Goal: Find contact information: Find contact information

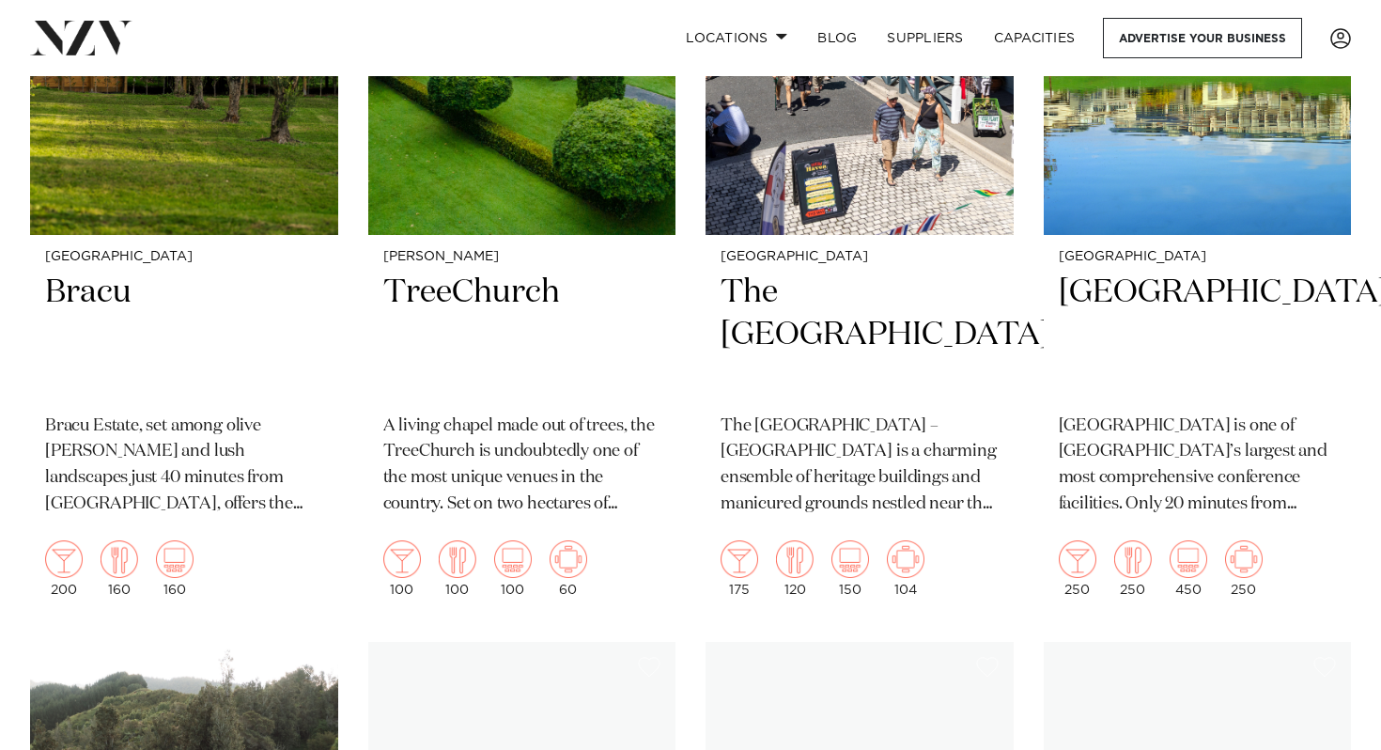
scroll to position [1489, 0]
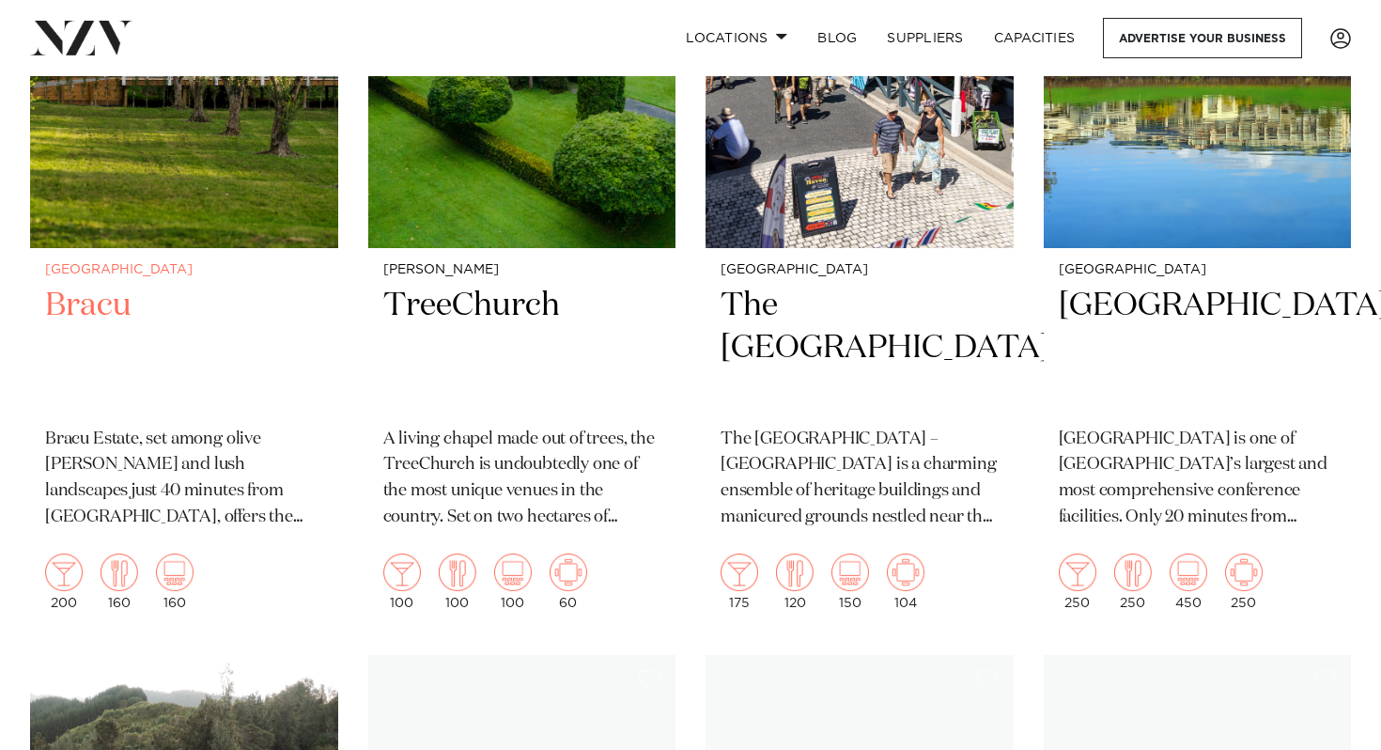
click at [338, 248] on img at bounding box center [184, 42] width 308 height 413
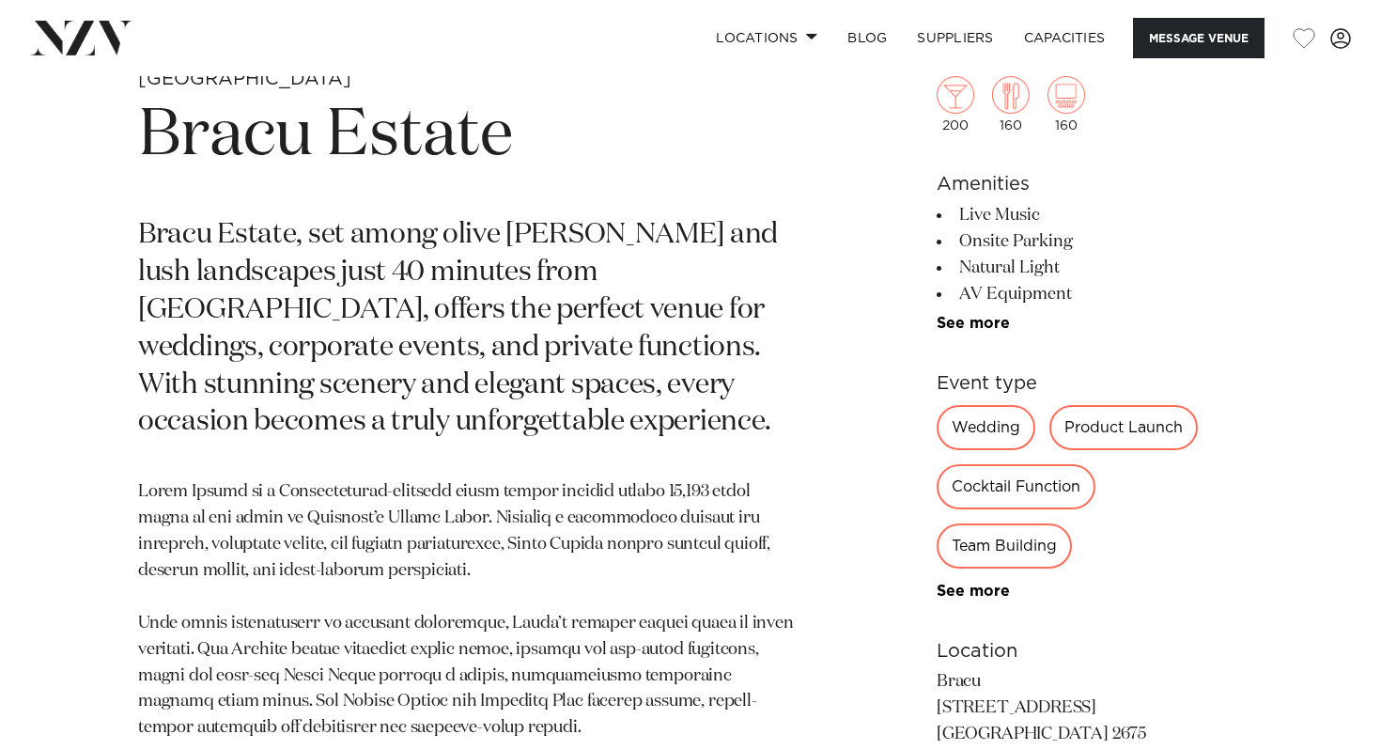
click at [392, 279] on p "Bracu Estate, set among olive [PERSON_NAME] and lush landscapes just 40 minutes…" at bounding box center [470, 329] width 665 height 225
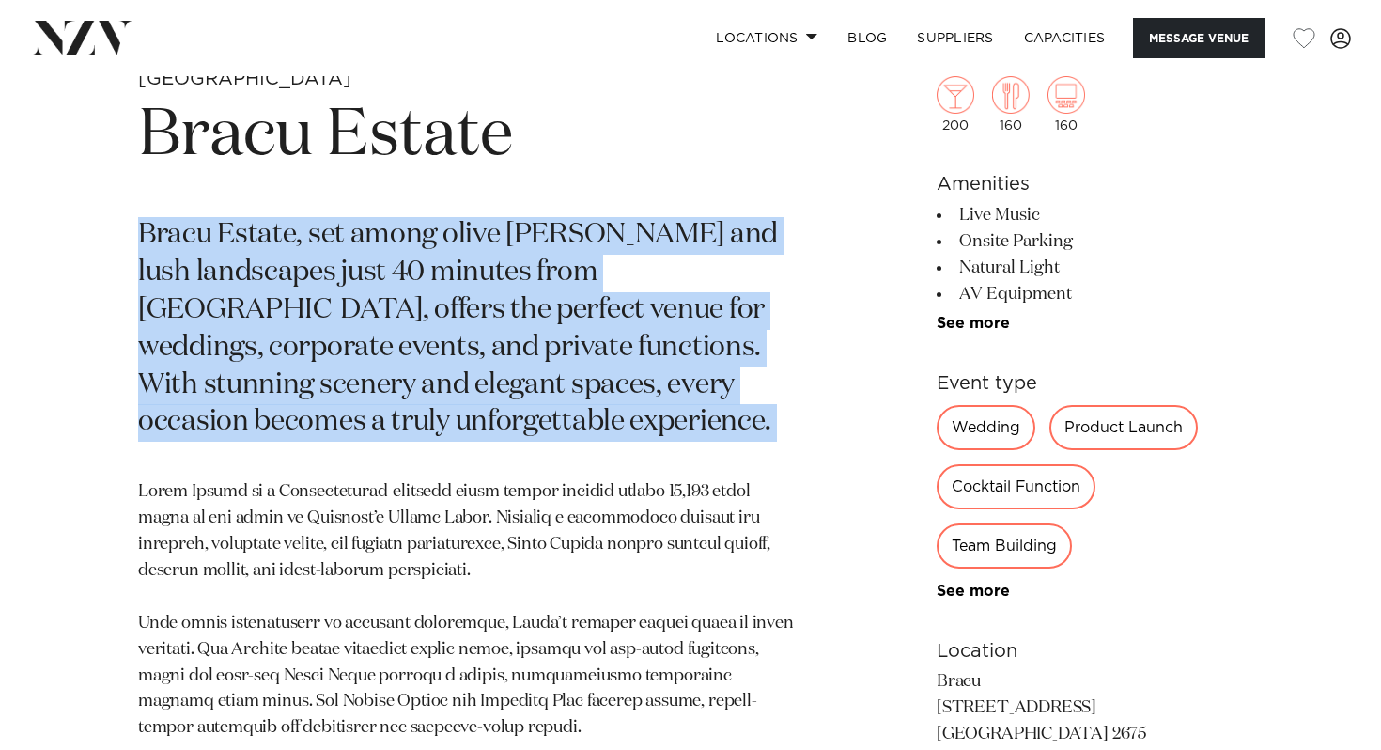
click at [392, 279] on p "Bracu Estate, set among olive [PERSON_NAME] and lush landscapes just 40 minutes…" at bounding box center [470, 329] width 665 height 225
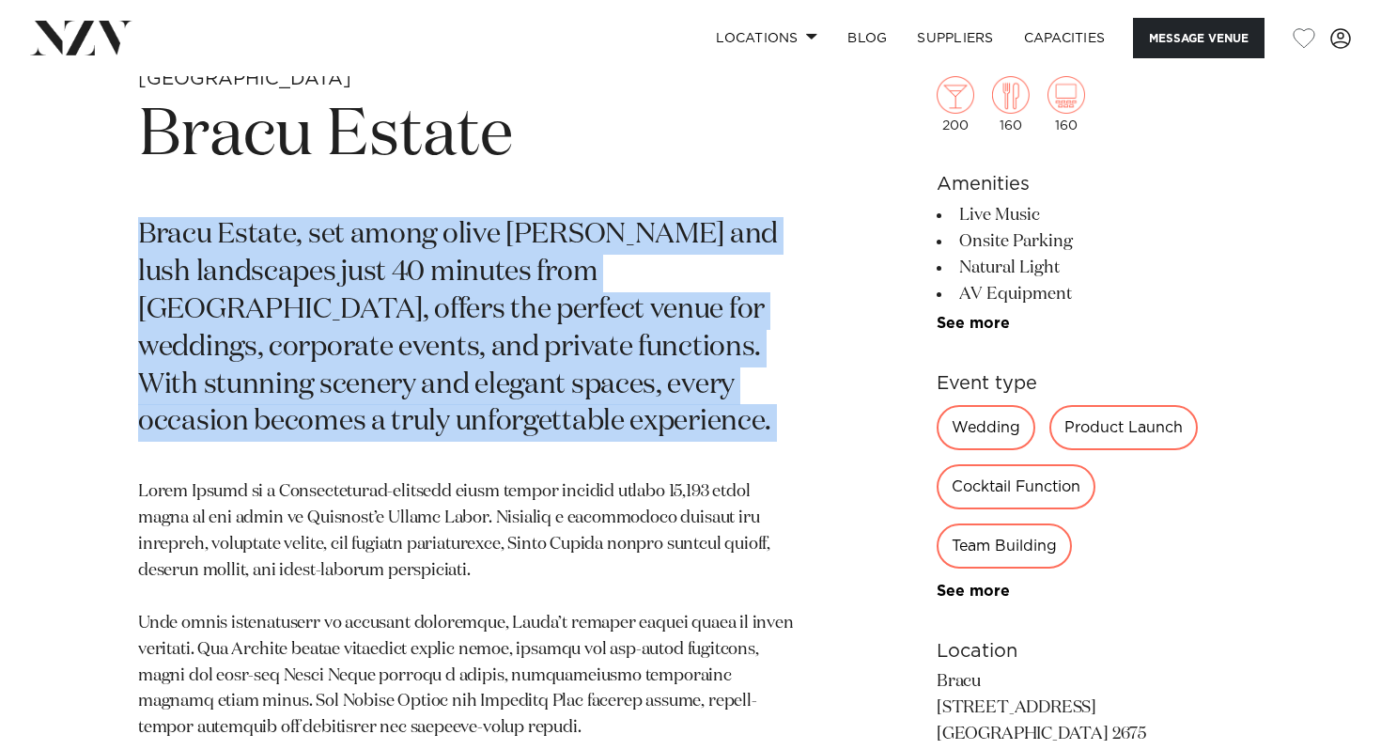
click at [392, 279] on p "Bracu Estate, set among olive groves and lush landscapes just 40 minutes from A…" at bounding box center [470, 329] width 665 height 225
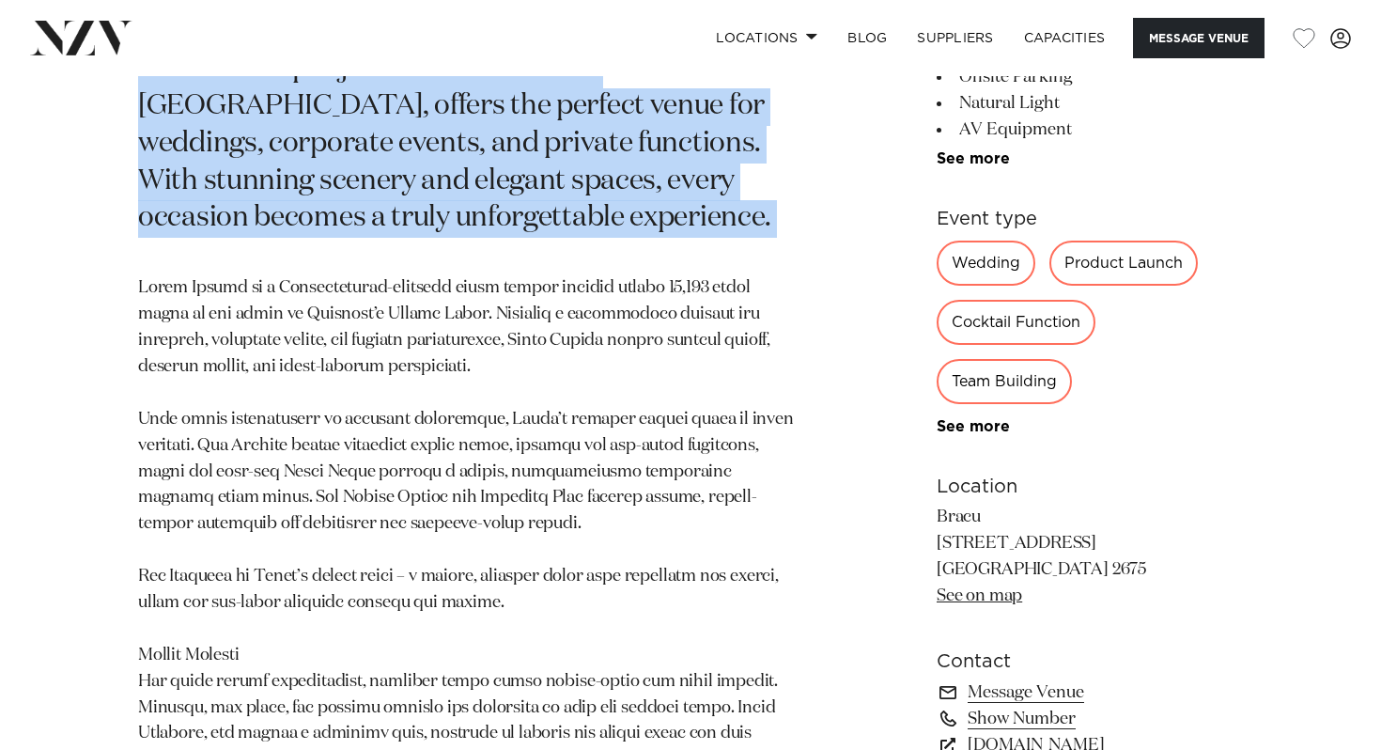
scroll to position [920, 0]
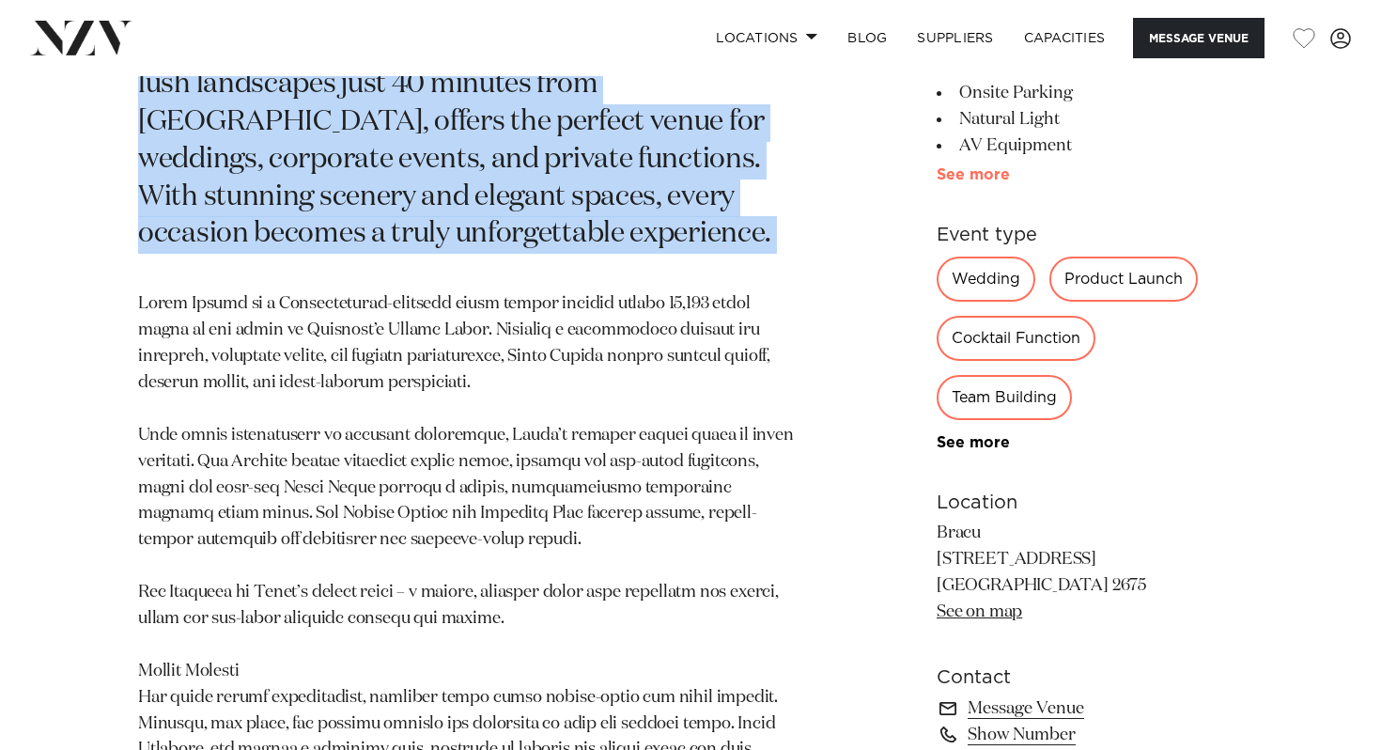
click at [942, 182] on link "See more" at bounding box center [1010, 174] width 147 height 15
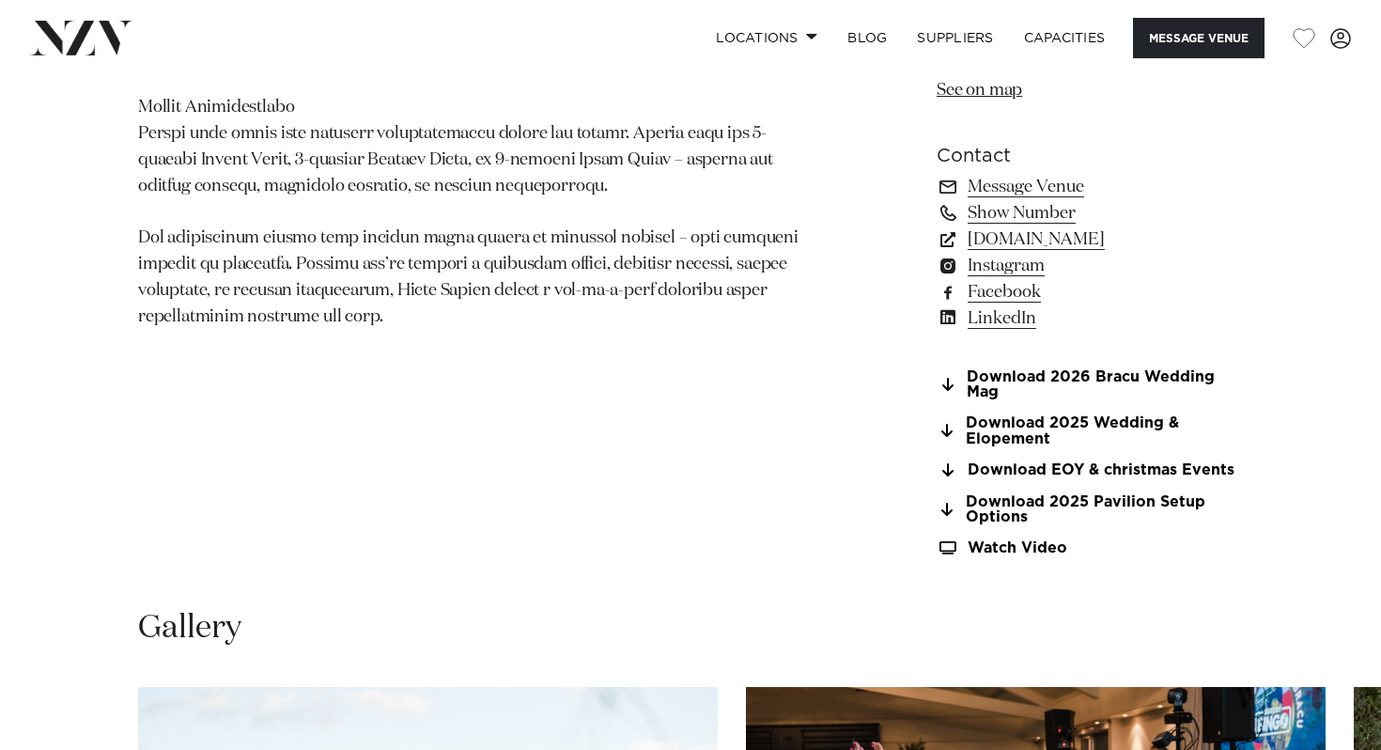
scroll to position [1668, 0]
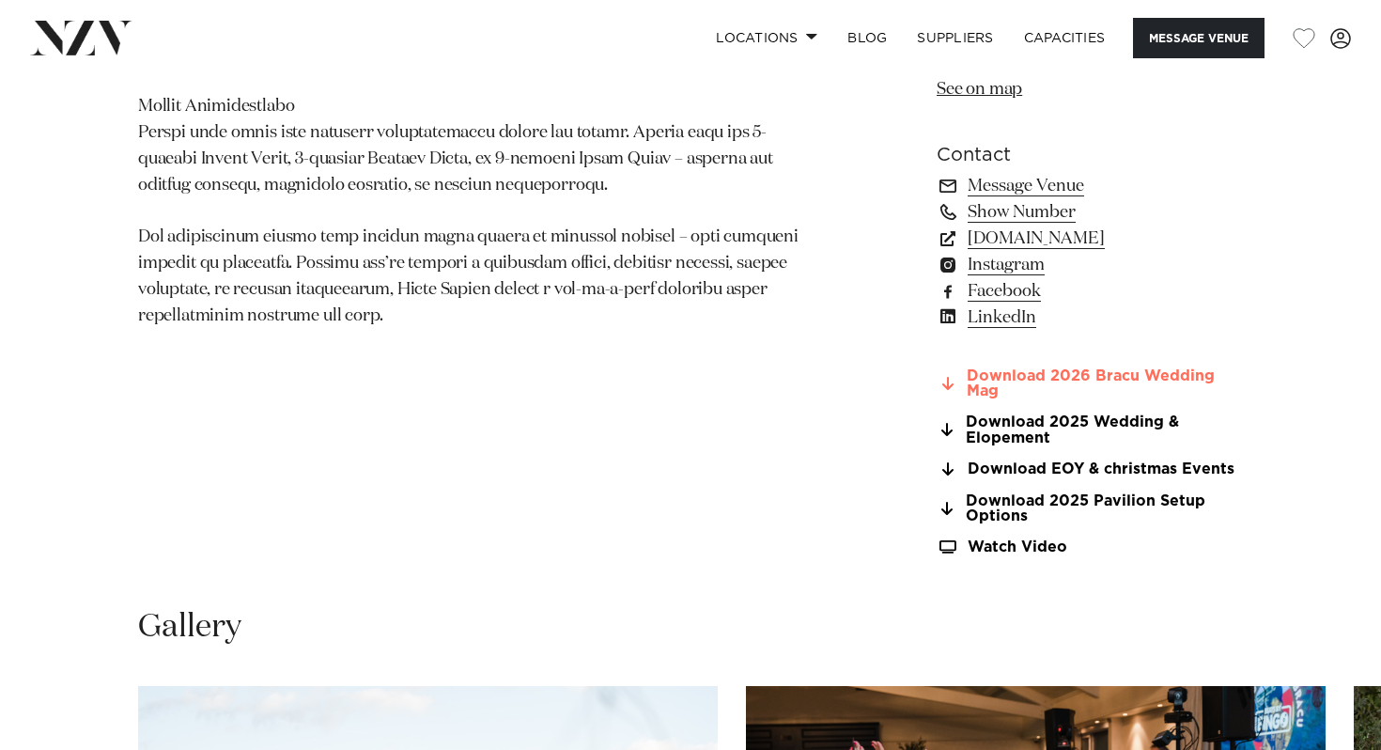
click at [1008, 400] on link "Download 2026 Bracu Wedding Mag" at bounding box center [1090, 384] width 306 height 32
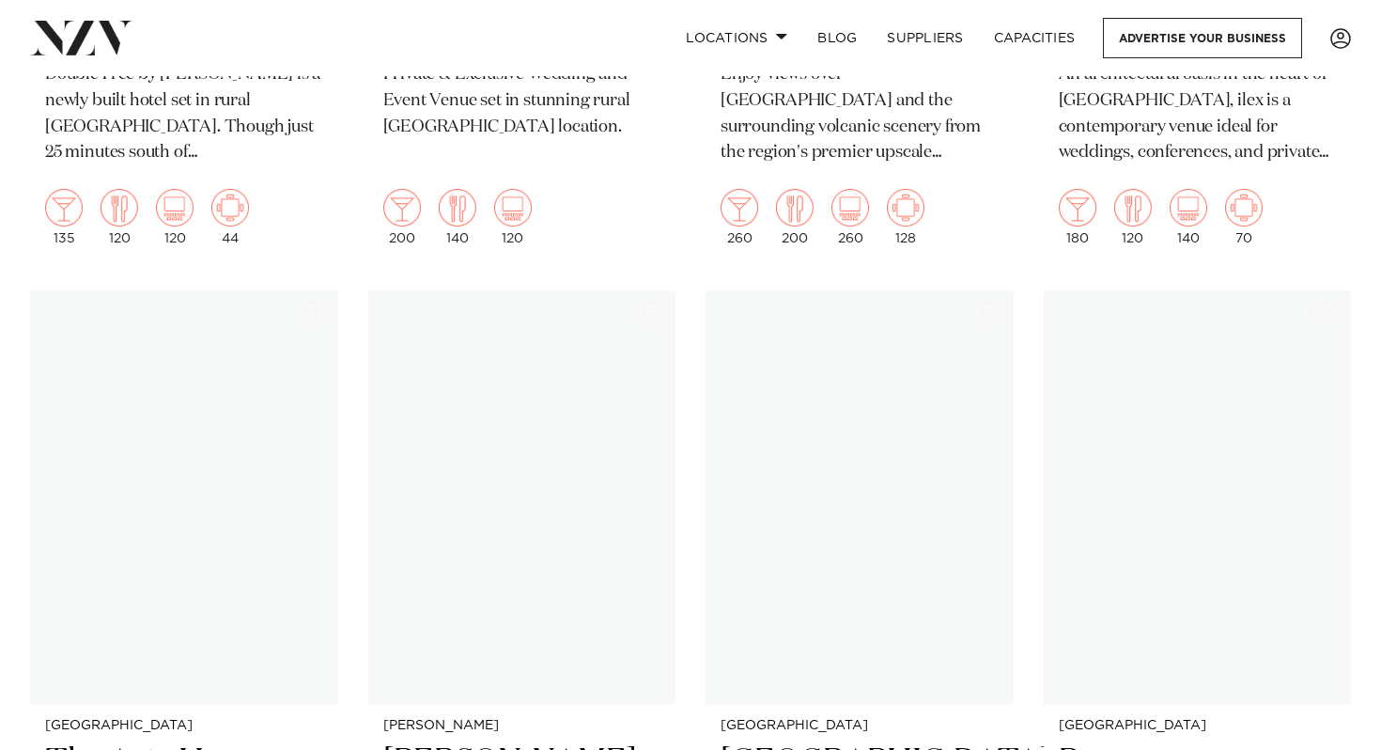
scroll to position [3655, 0]
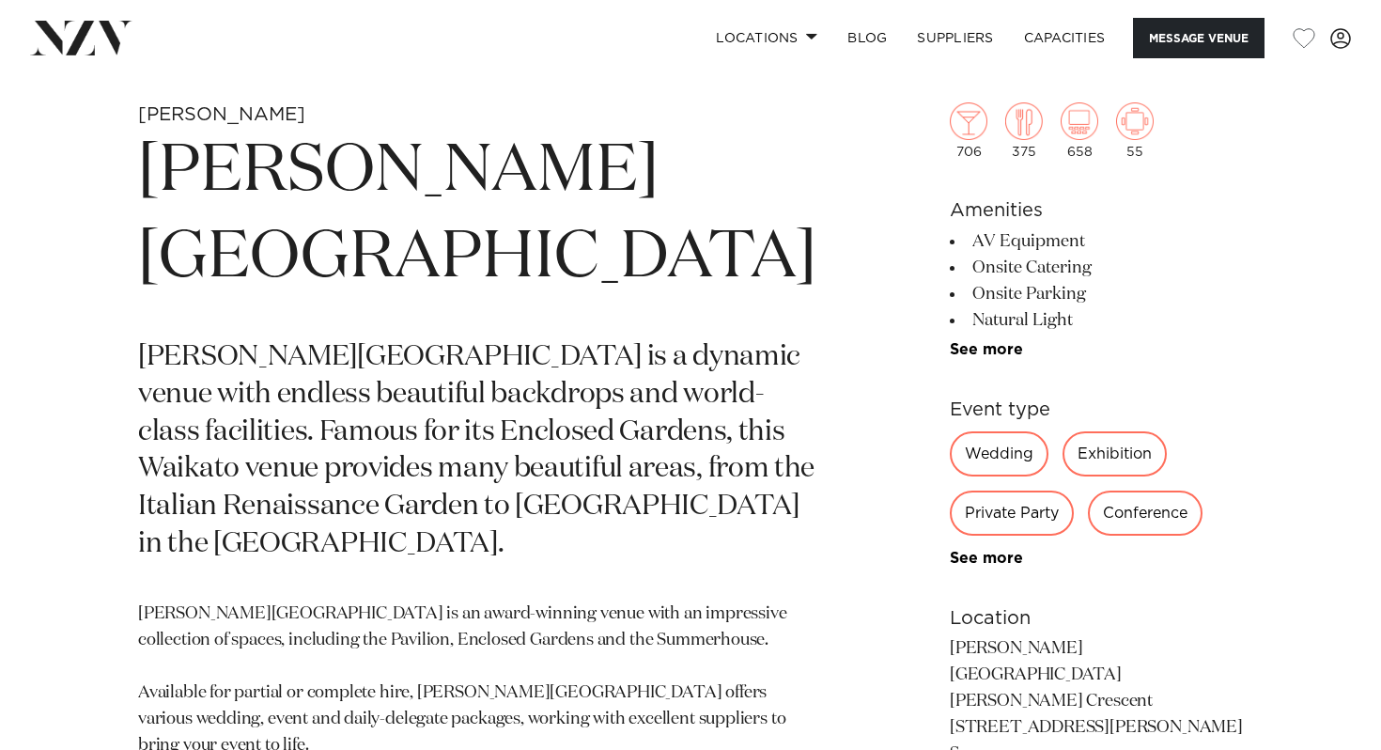
scroll to position [668, 0]
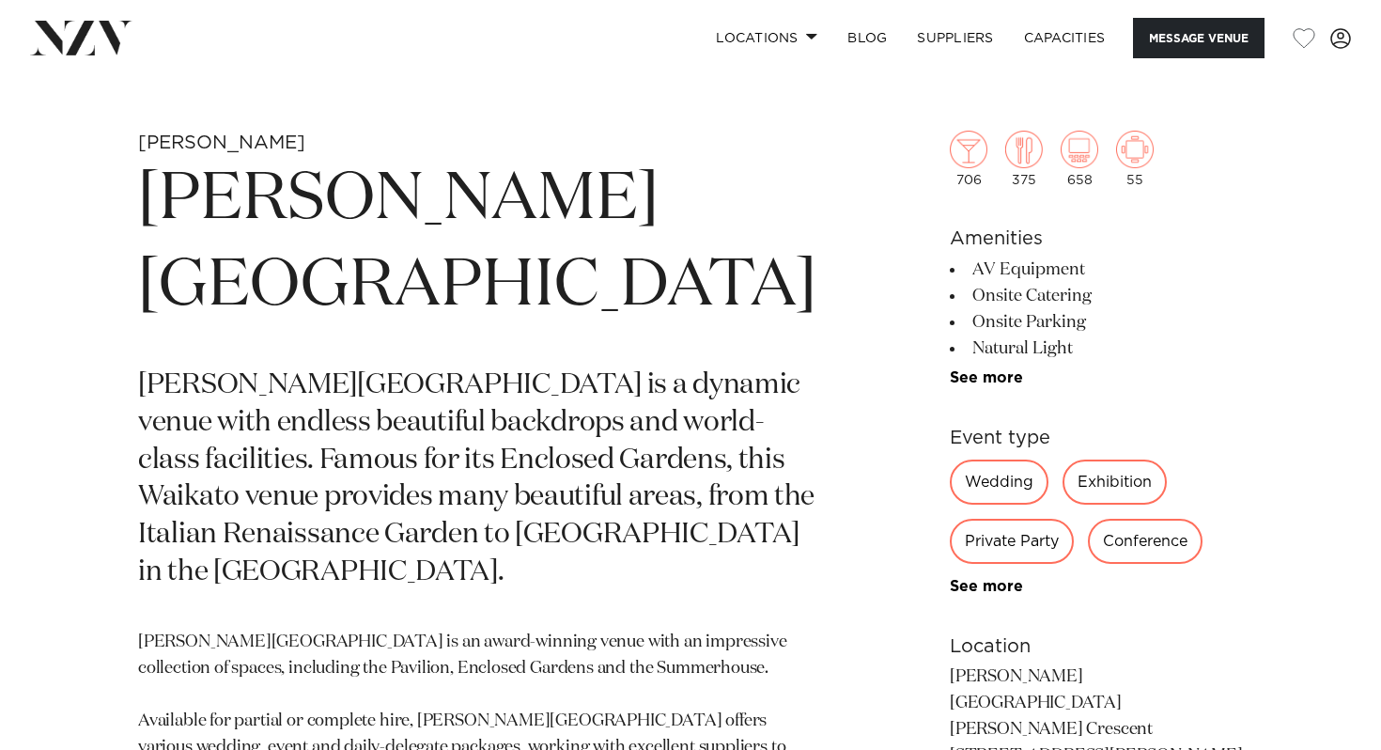
click at [950, 386] on ul "AV Equipment Onsite Catering Onsite Parking Natural Light Tech Support Video Co…" at bounding box center [1096, 322] width 293 height 130
click at [950, 385] on link "See more" at bounding box center [1023, 377] width 147 height 15
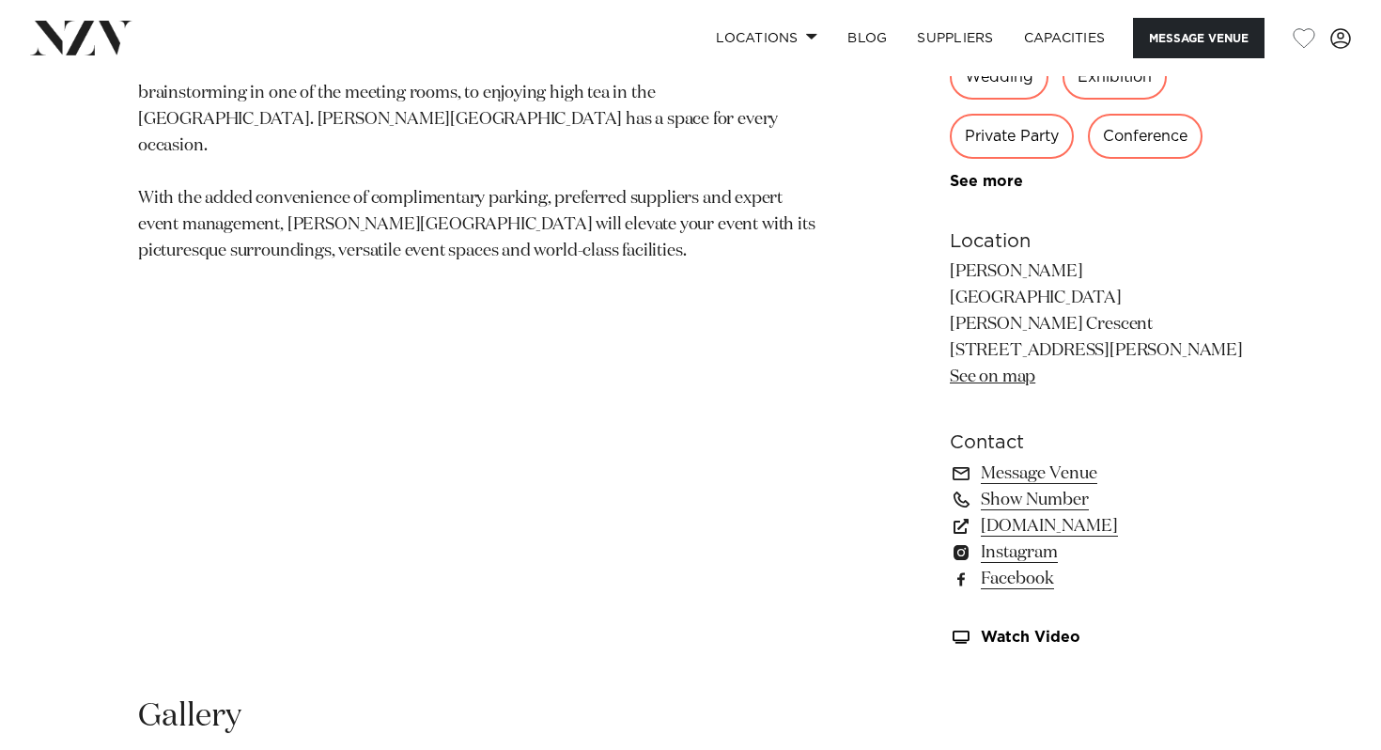
scroll to position [1570, 0]
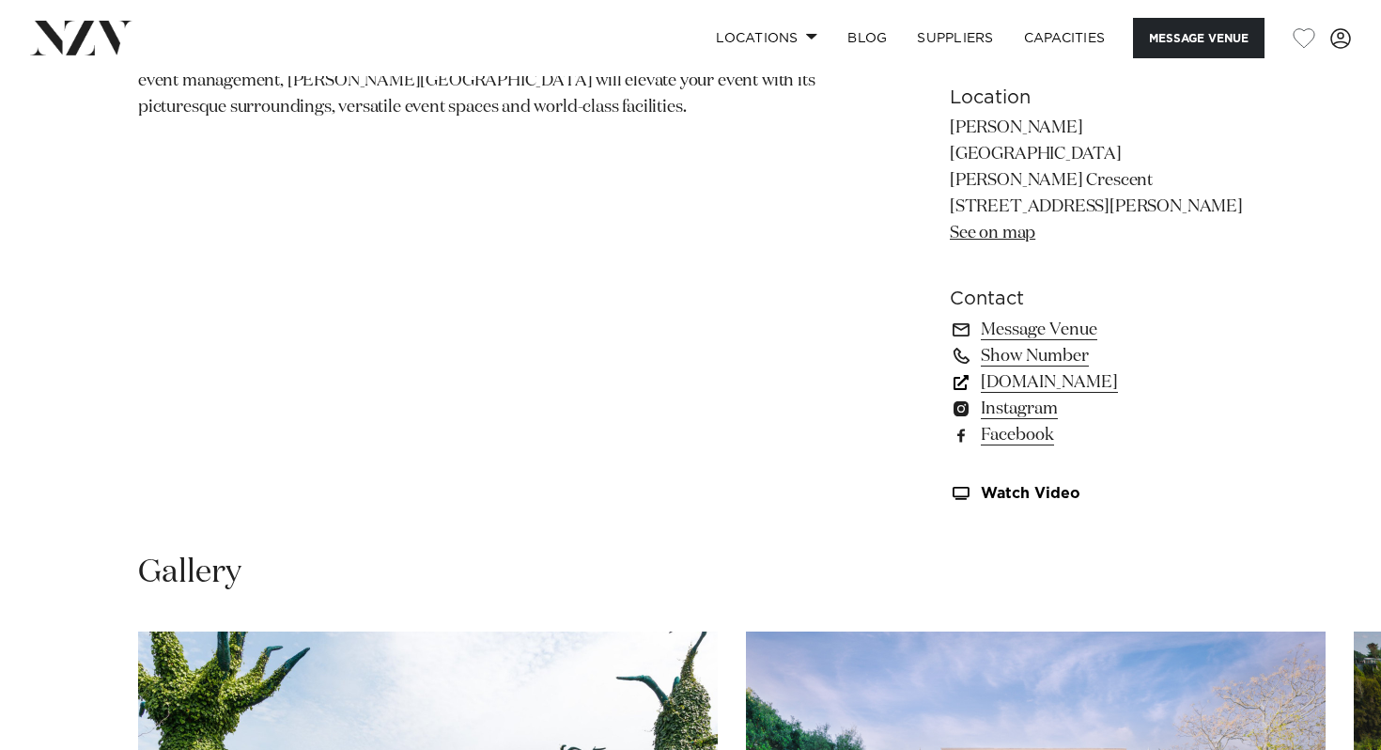
click at [968, 396] on link "hamiltongardens.co.nz" at bounding box center [1096, 382] width 293 height 26
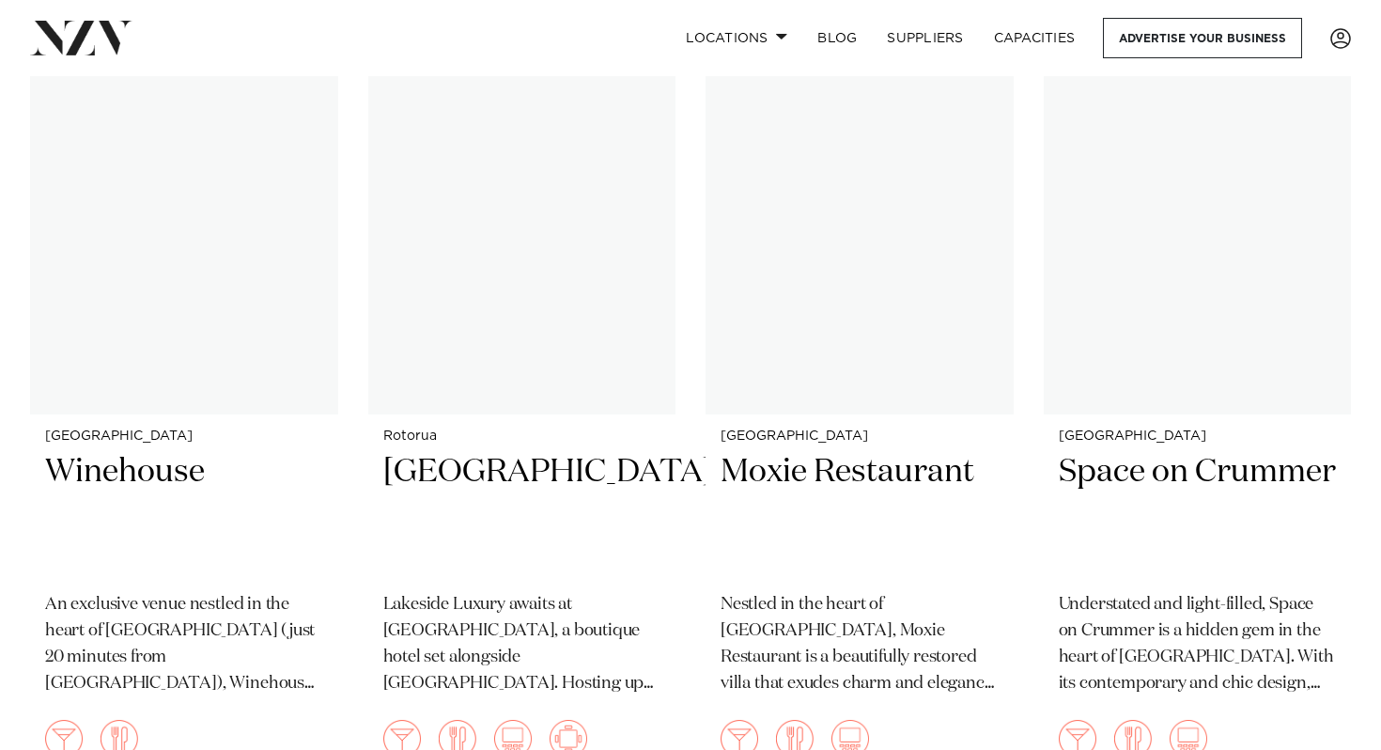
scroll to position [5420, 0]
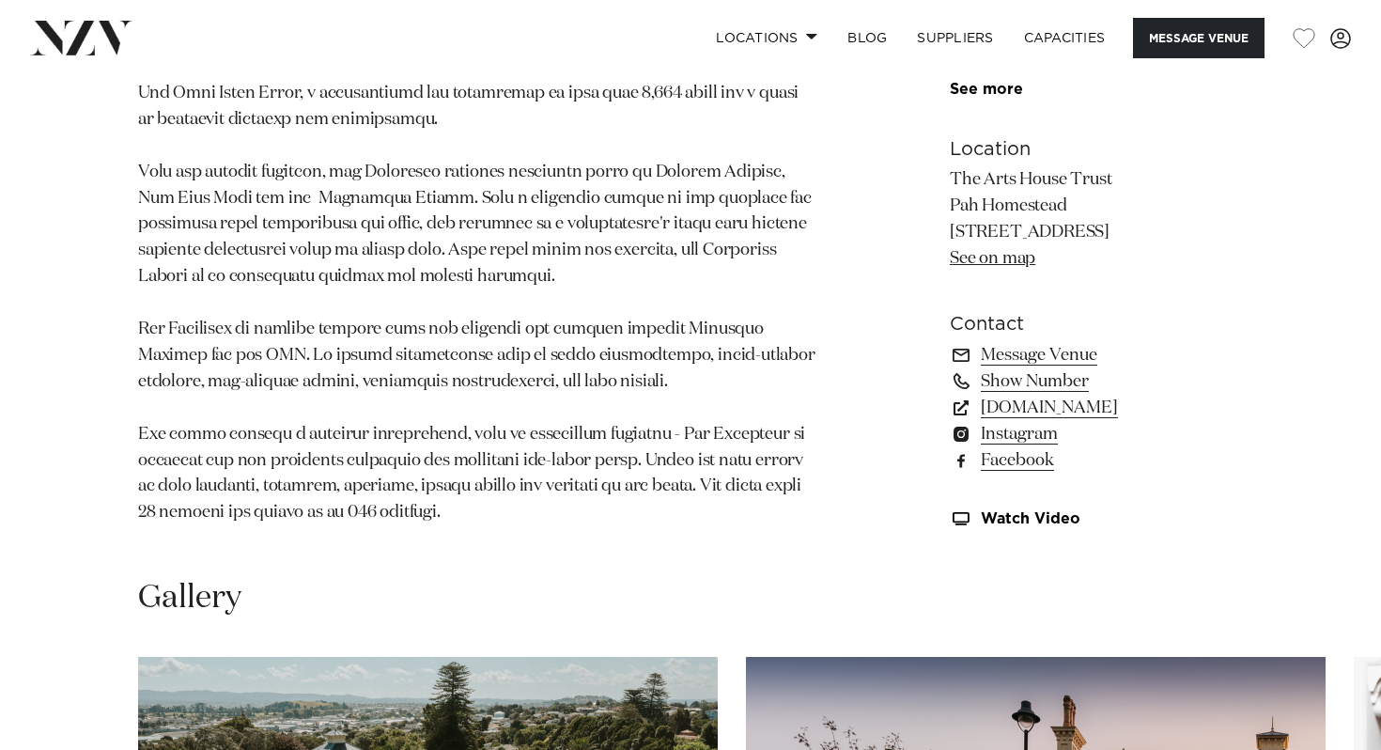
scroll to position [1343, 0]
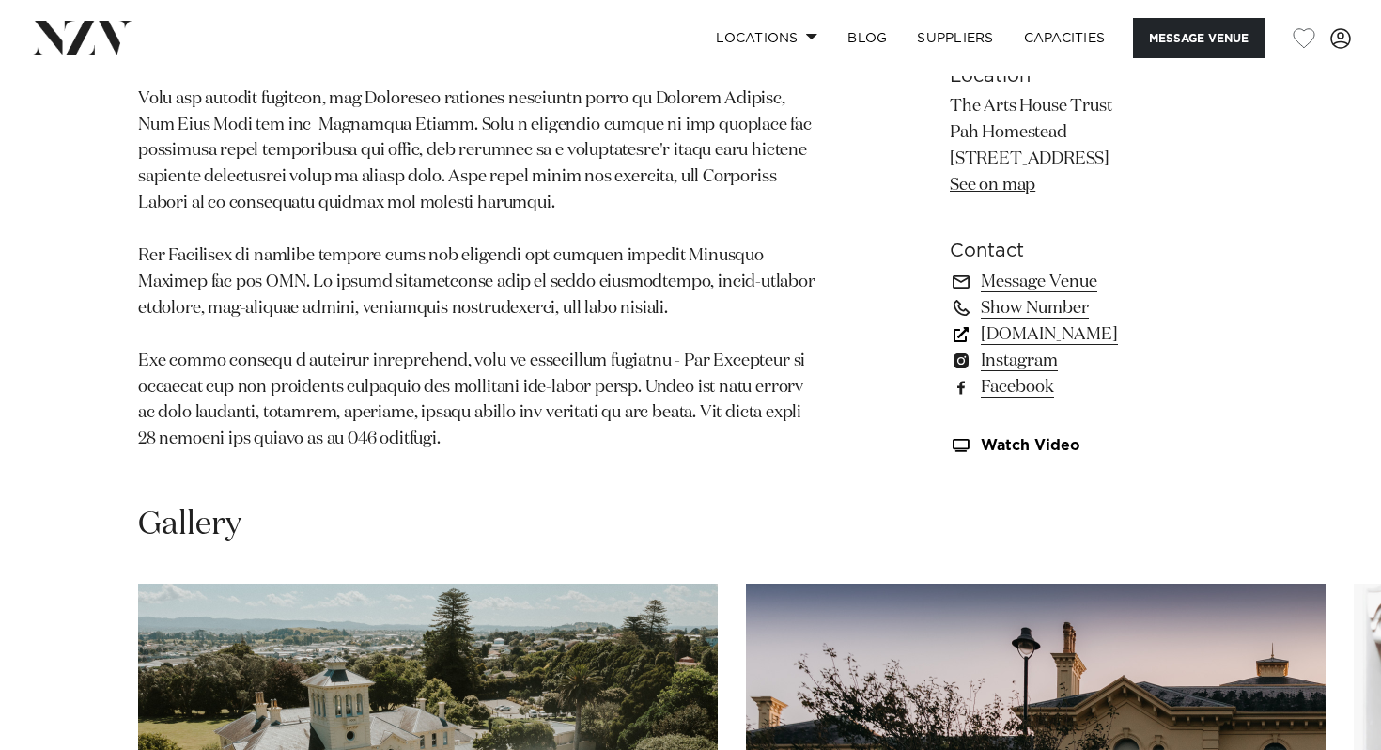
click at [963, 347] on link "www.artshousetrust.co.nz" at bounding box center [1096, 333] width 293 height 26
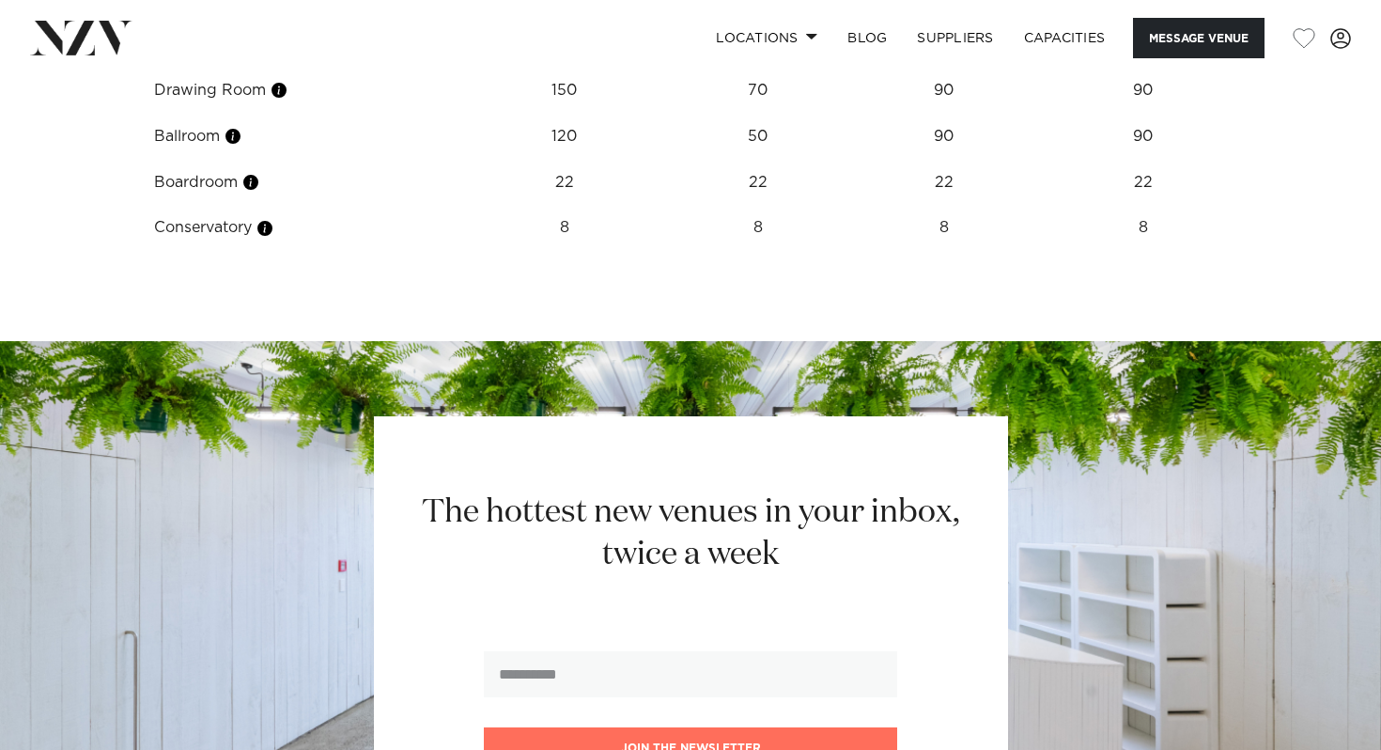
scroll to position [2597, 0]
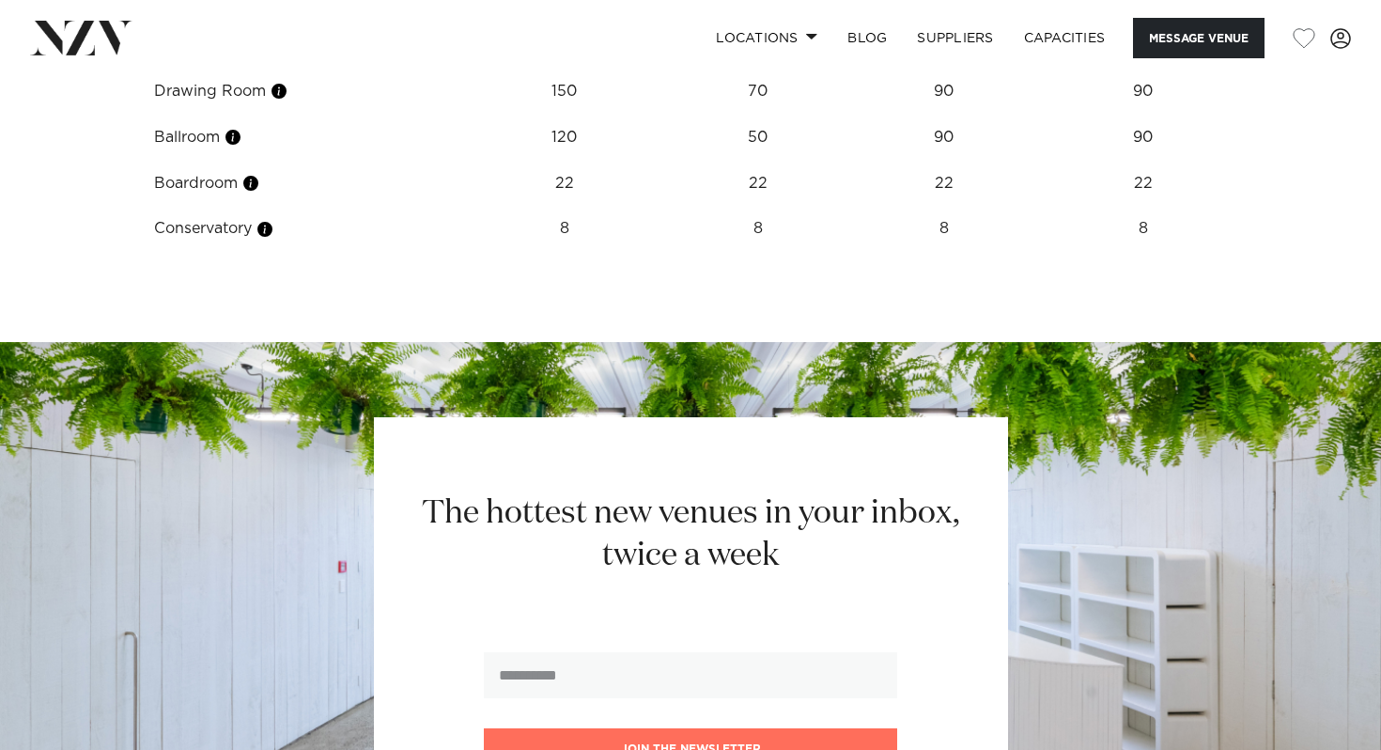
click at [754, 252] on td "8" at bounding box center [758, 229] width 171 height 46
click at [755, 207] on td "22" at bounding box center [758, 184] width 171 height 46
click at [551, 161] on td "120" at bounding box center [564, 138] width 216 height 46
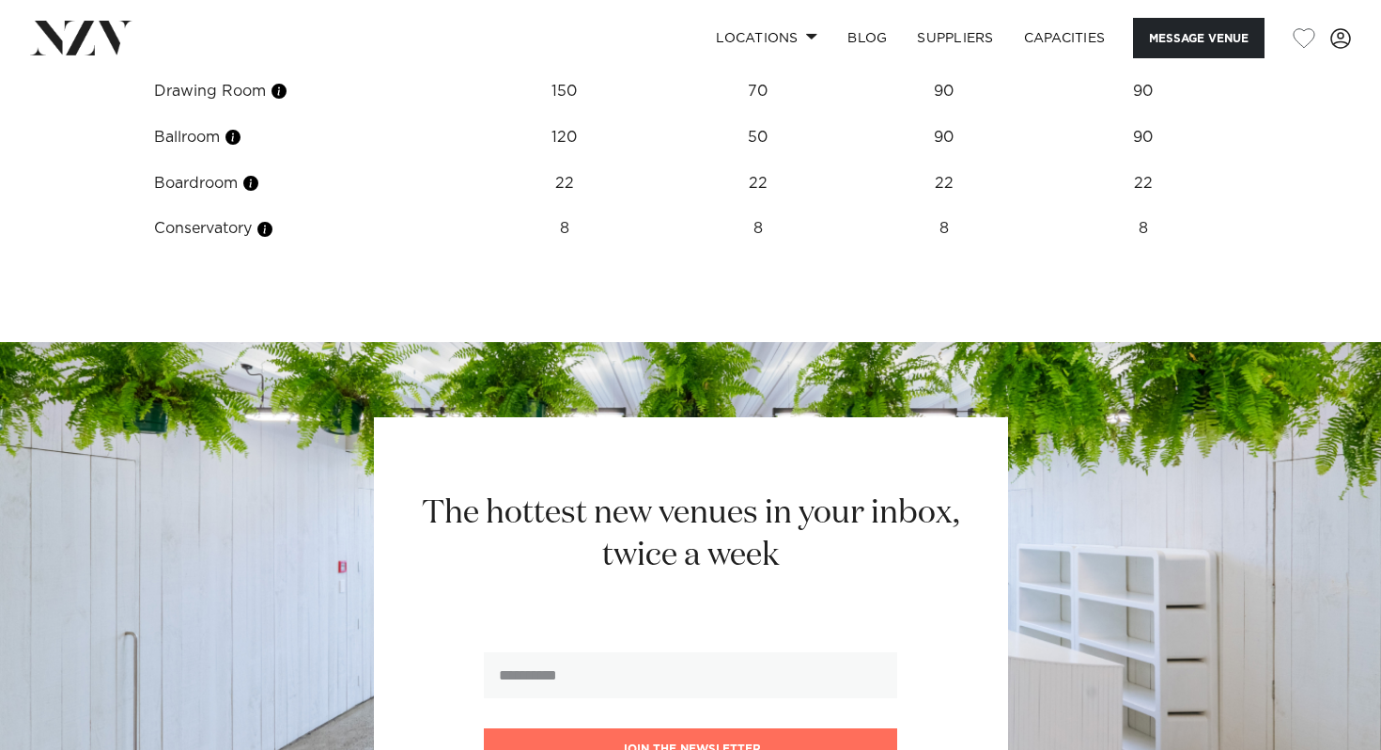
click at [551, 161] on td "120" at bounding box center [564, 138] width 216 height 46
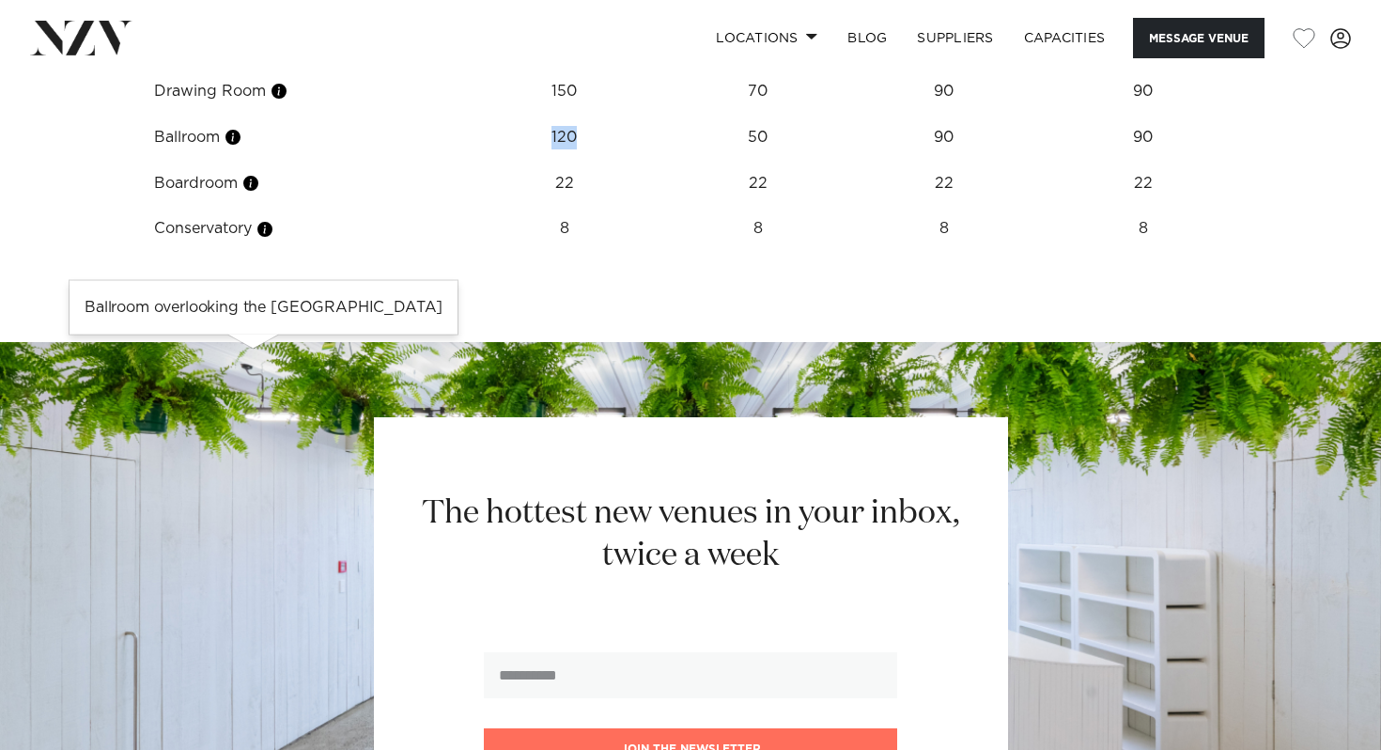
click at [242, 147] on button "button" at bounding box center [233, 137] width 19 height 19
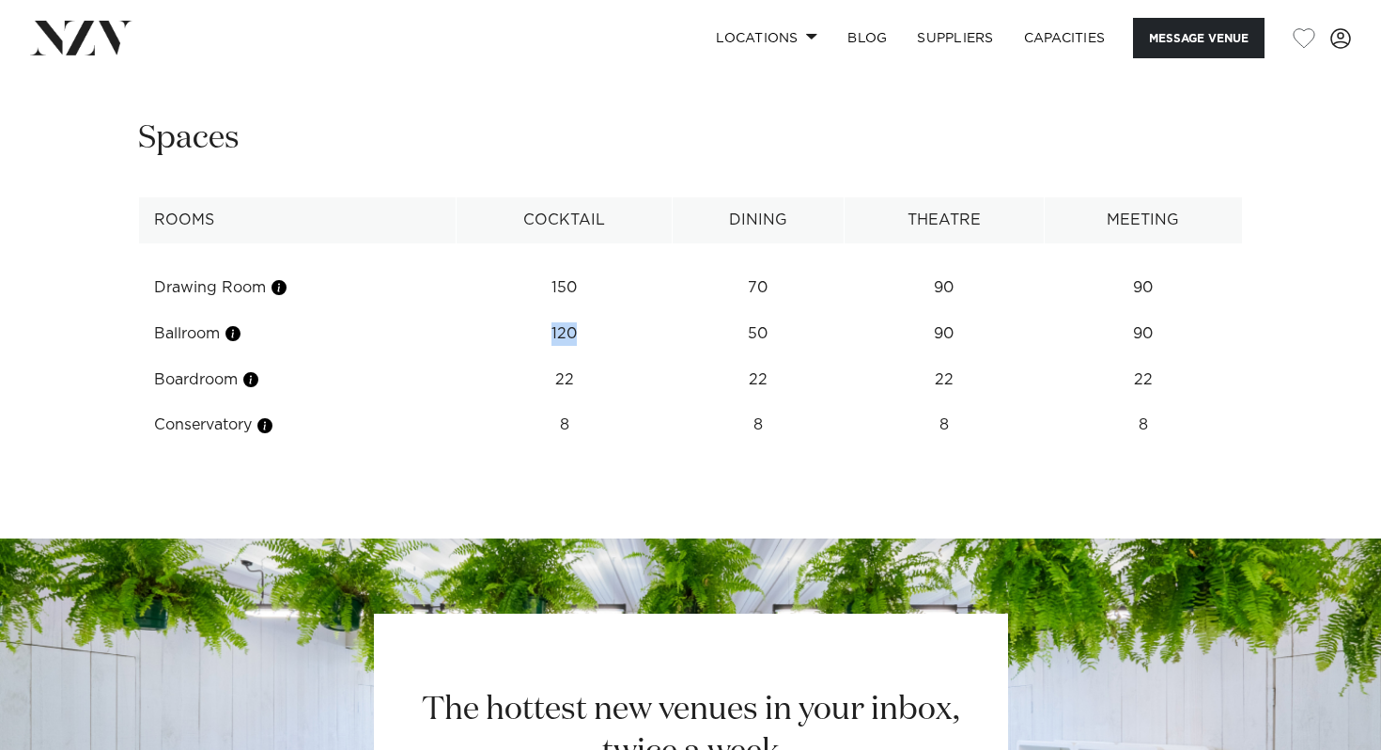
scroll to position [2437, 0]
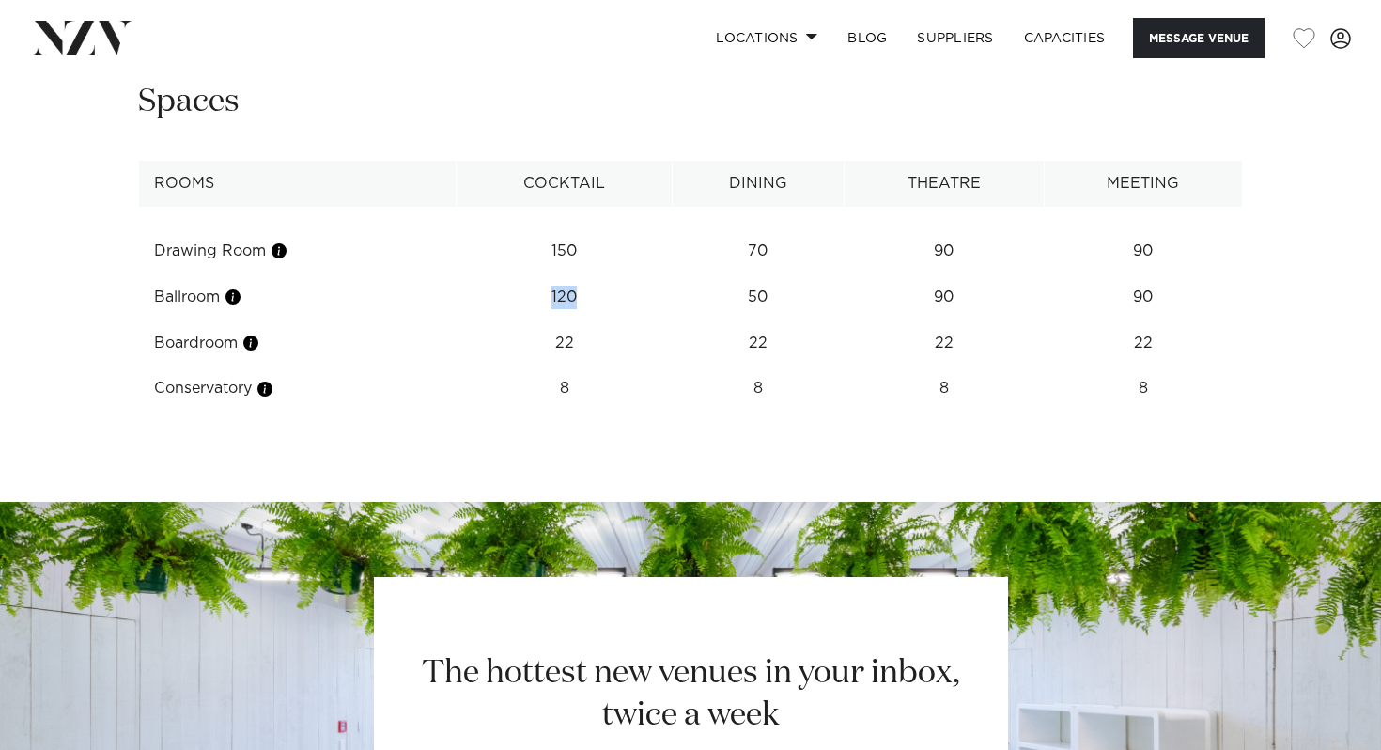
click at [596, 274] on td "150" at bounding box center [564, 251] width 216 height 46
click at [289, 260] on button "button" at bounding box center [279, 251] width 19 height 19
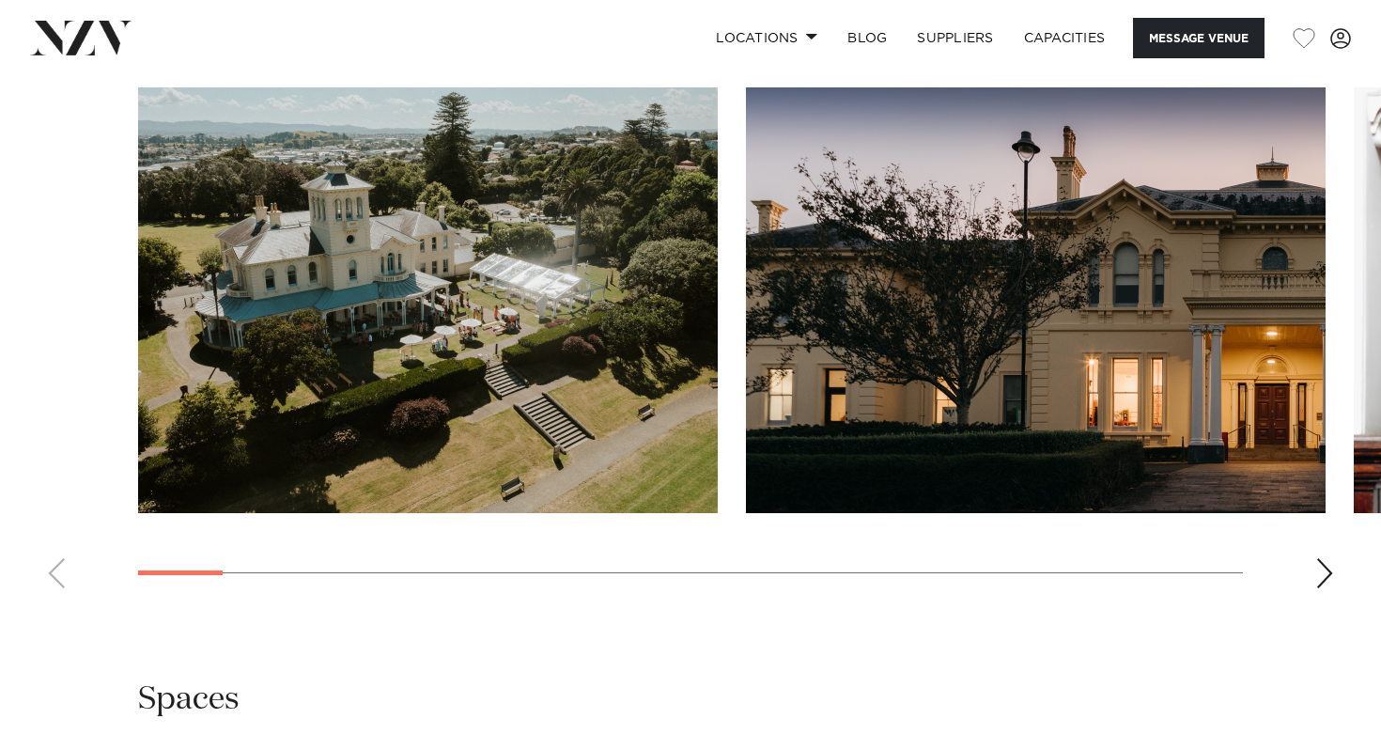
scroll to position [1897, 0]
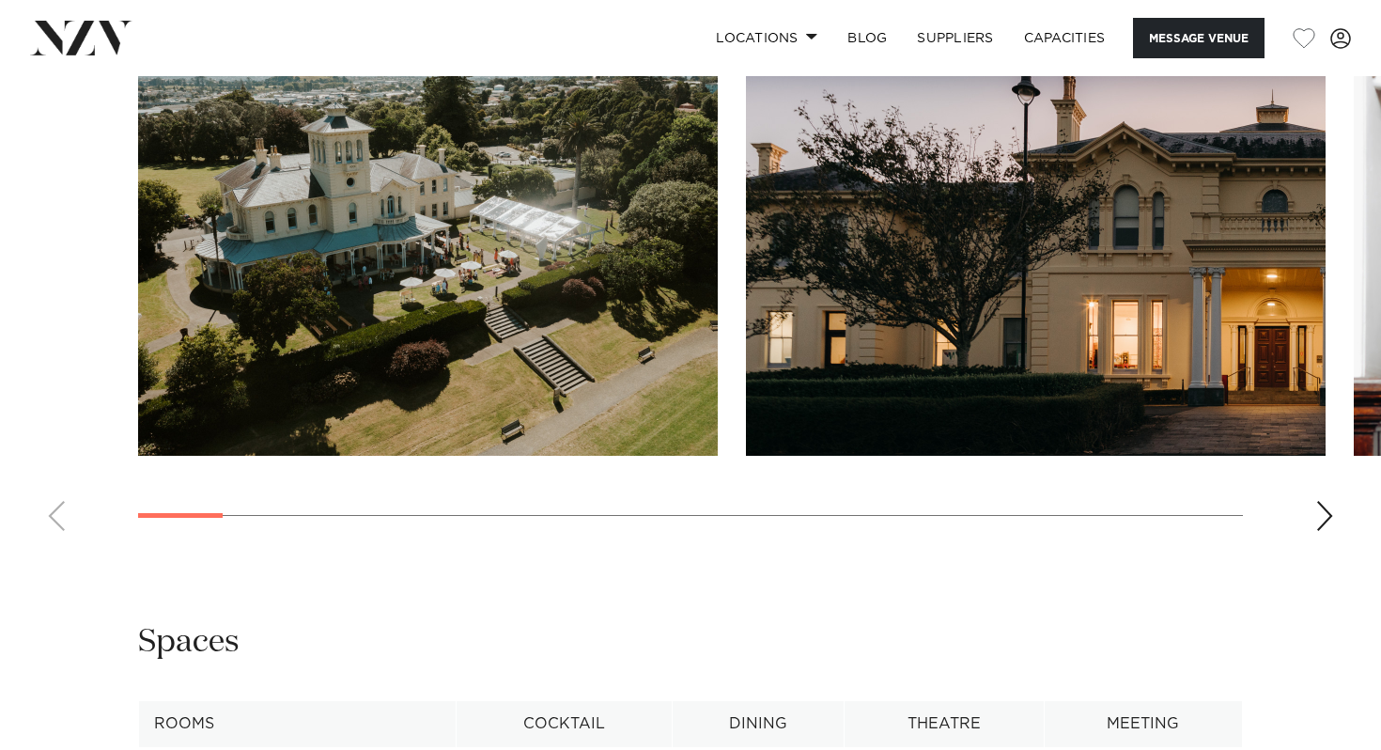
click at [1322, 546] on swiper-container at bounding box center [690, 288] width 1381 height 516
click at [1322, 531] on div "Next slide" at bounding box center [1325, 516] width 19 height 30
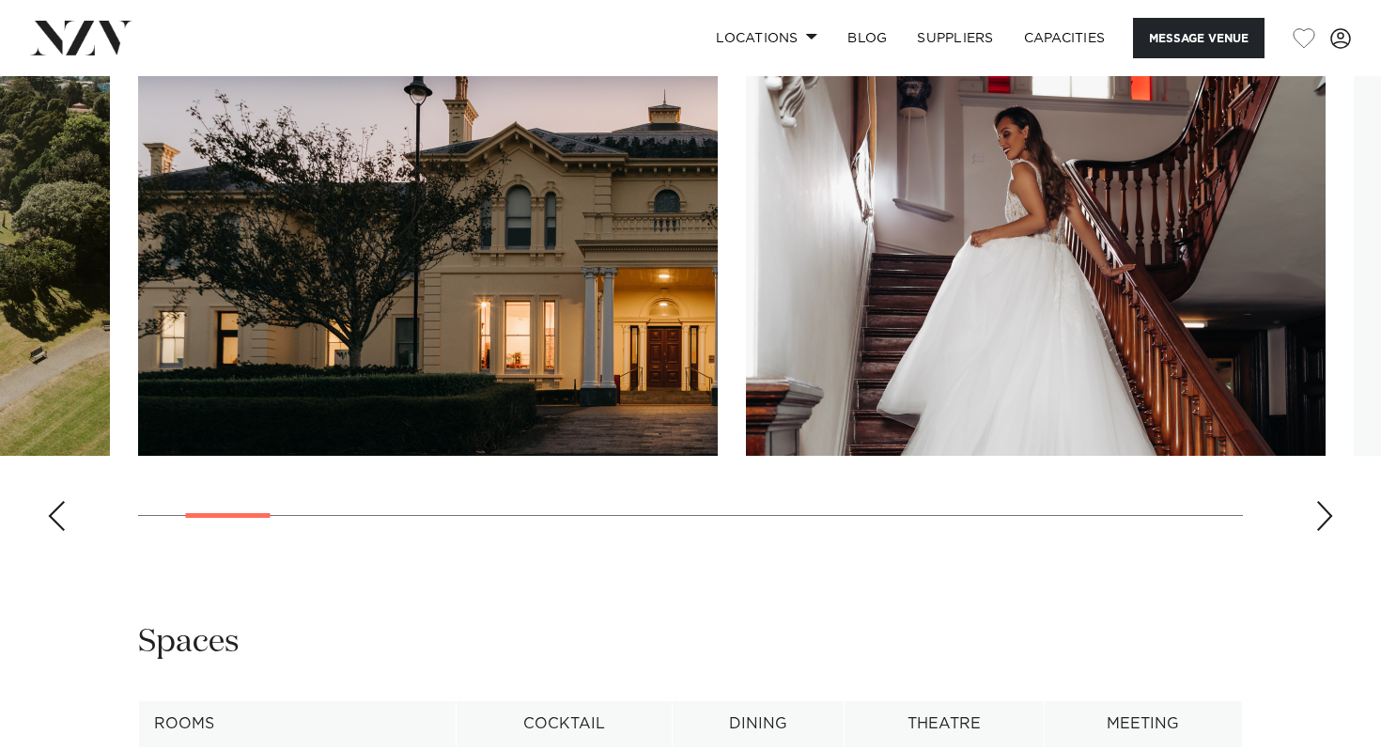
click at [1322, 531] on div "Next slide" at bounding box center [1325, 516] width 19 height 30
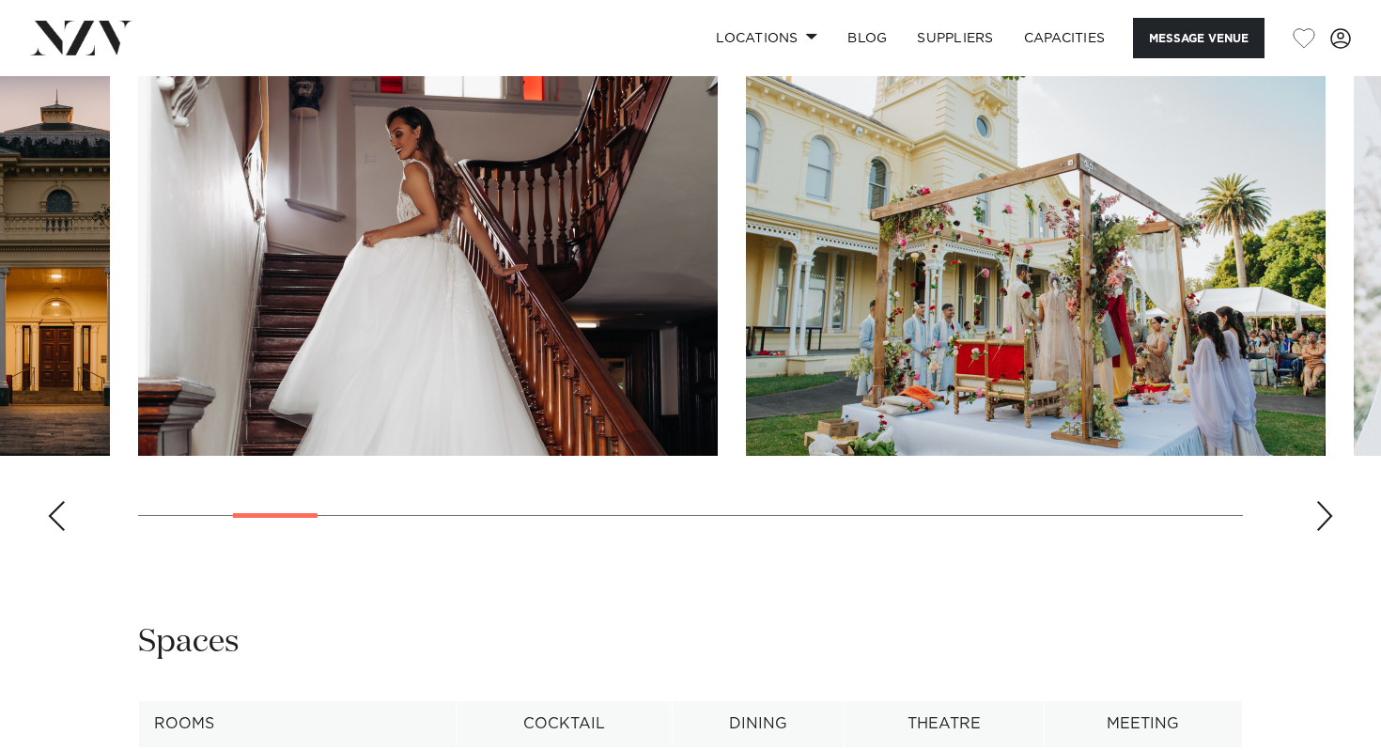
click at [1322, 531] on div "Next slide" at bounding box center [1325, 516] width 19 height 30
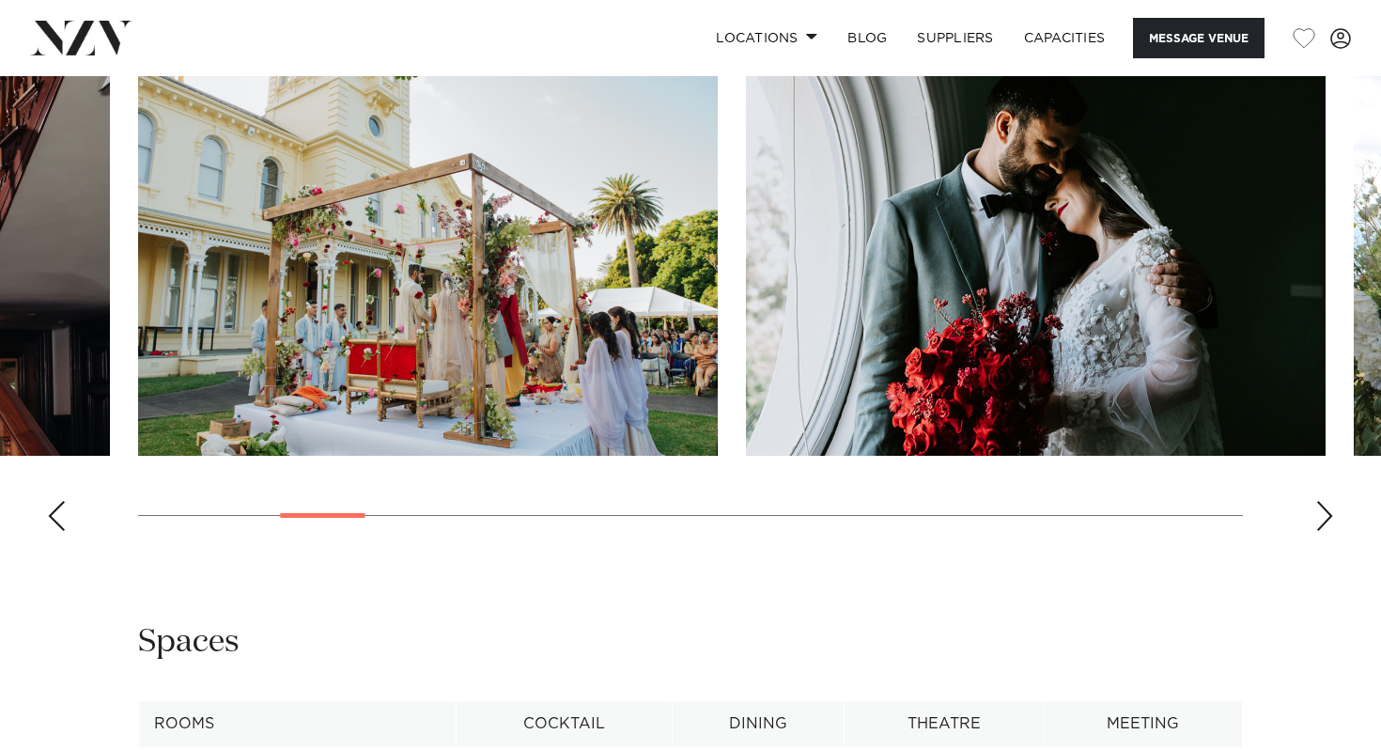
click at [1322, 531] on div "Next slide" at bounding box center [1325, 516] width 19 height 30
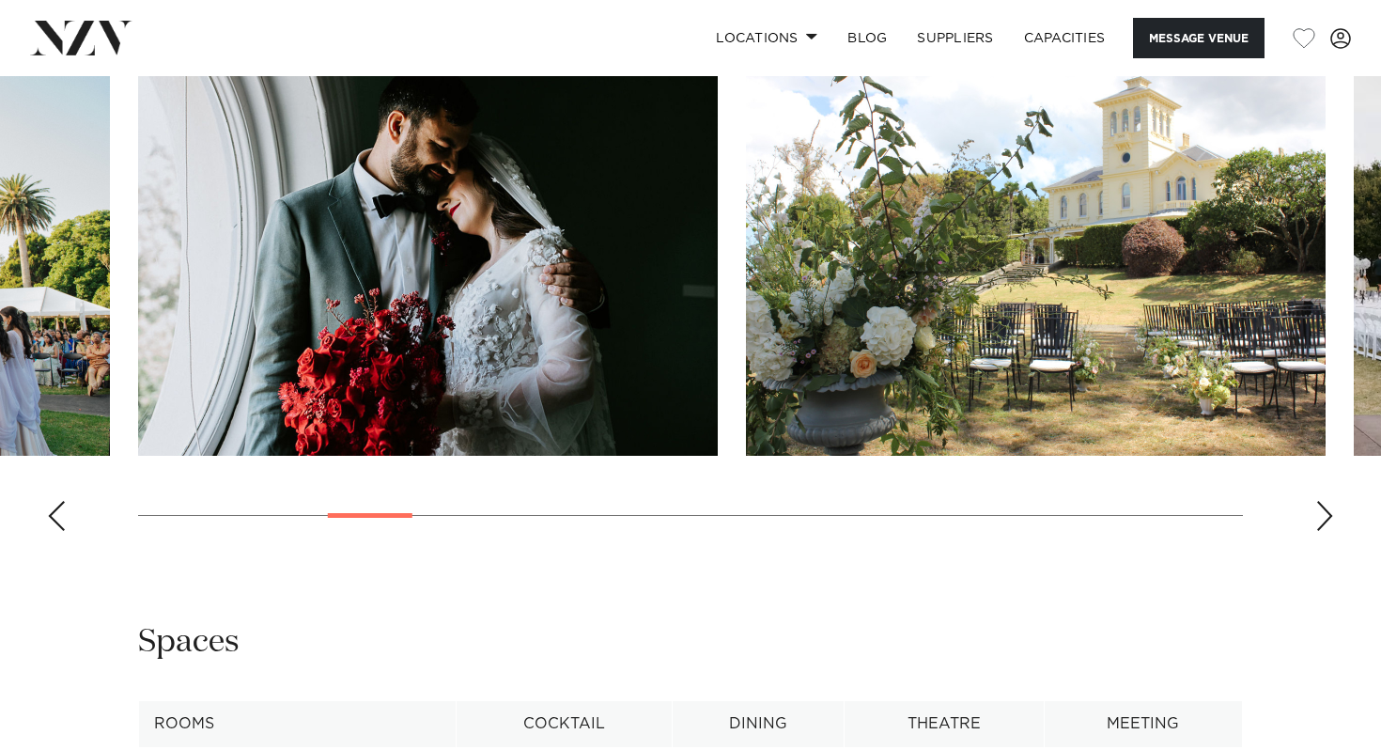
click at [1322, 531] on div "Next slide" at bounding box center [1325, 516] width 19 height 30
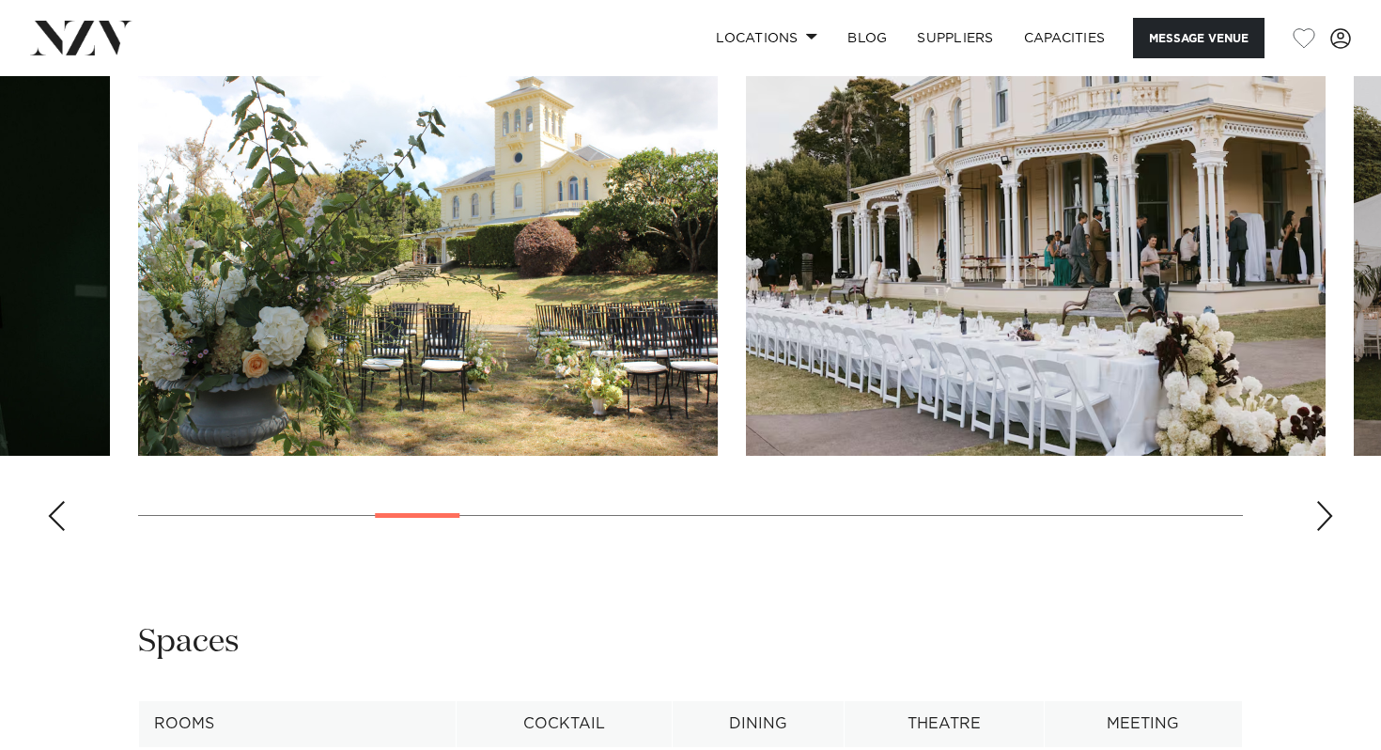
click at [1322, 531] on div "Next slide" at bounding box center [1325, 516] width 19 height 30
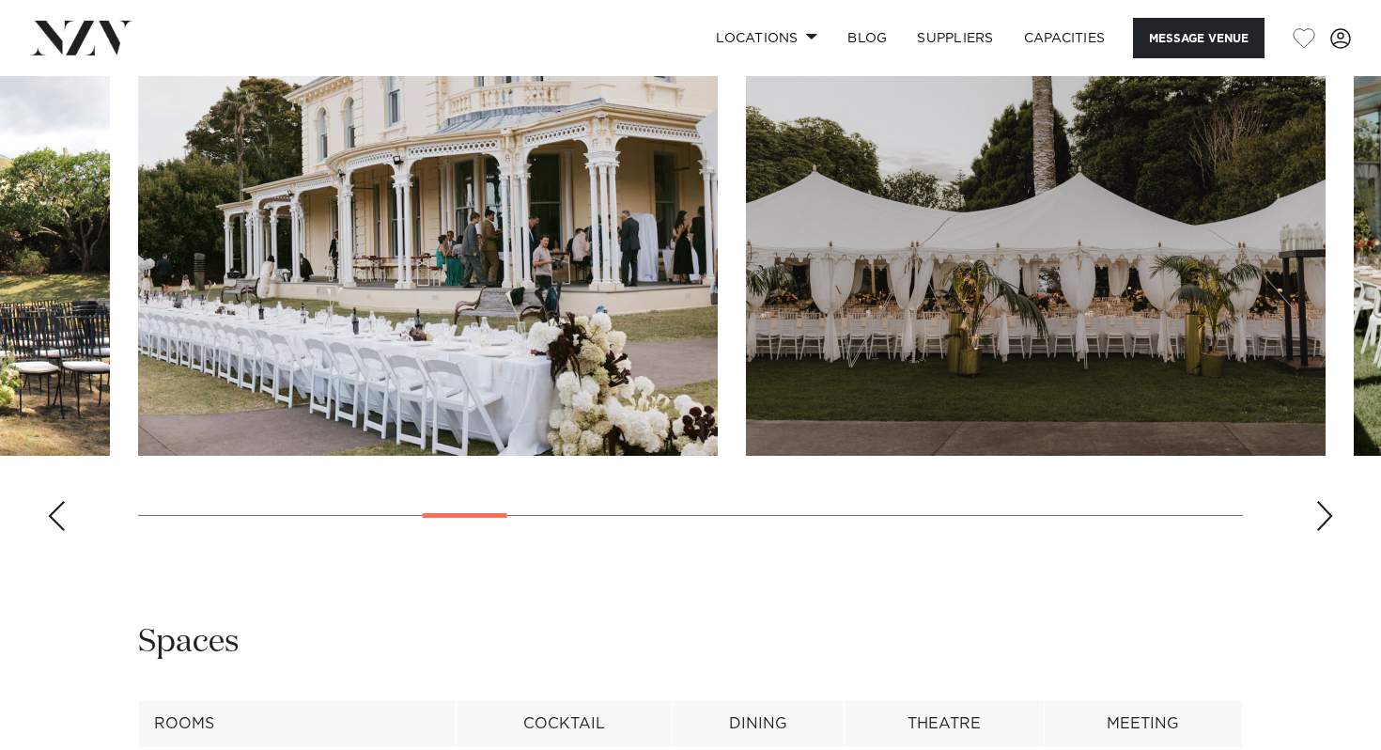
click at [1322, 531] on div "Next slide" at bounding box center [1325, 516] width 19 height 30
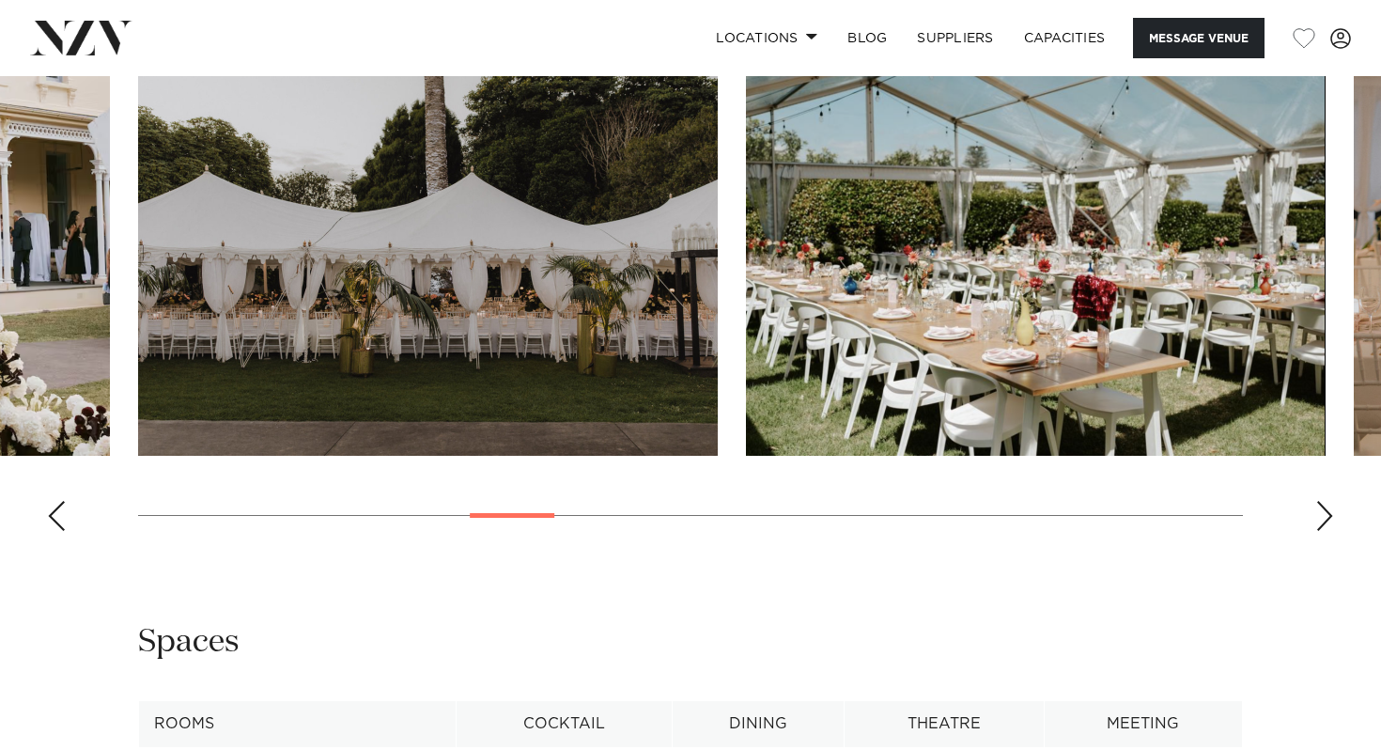
click at [1322, 531] on div "Next slide" at bounding box center [1325, 516] width 19 height 30
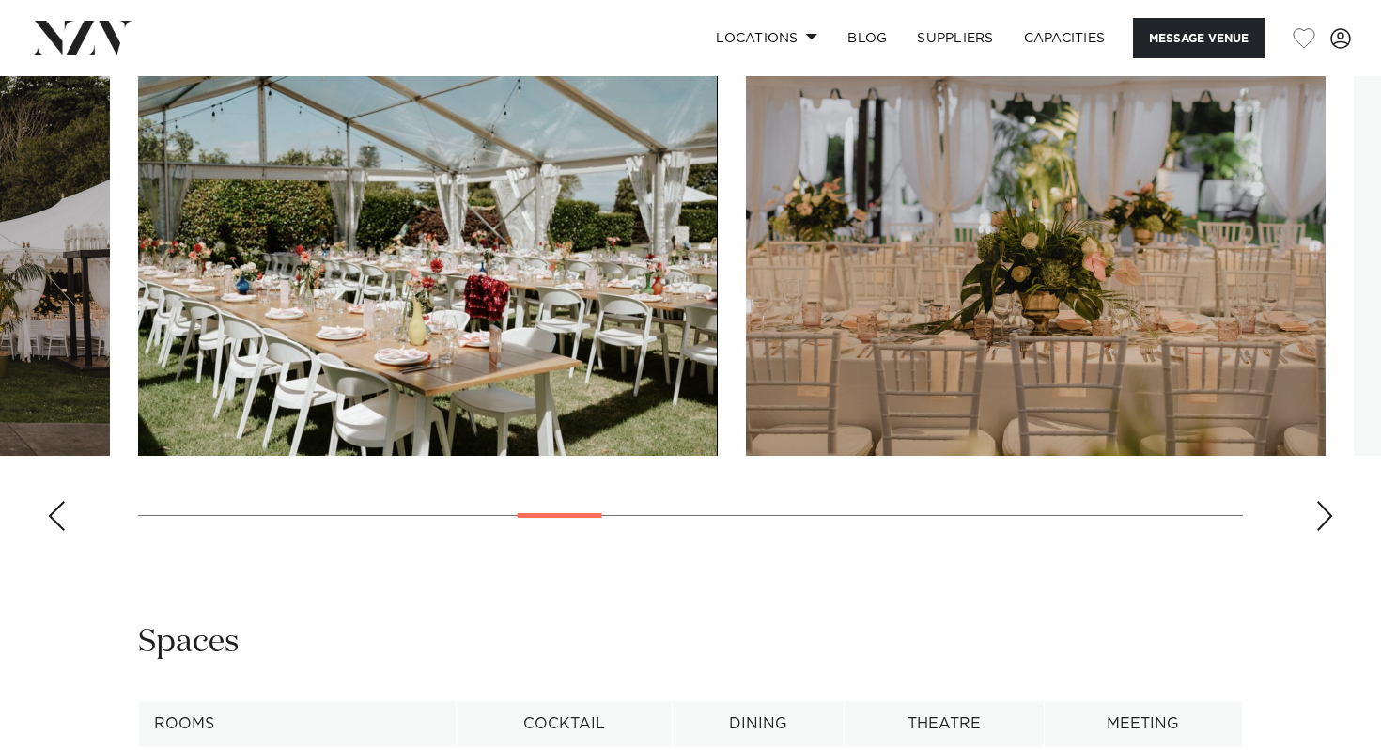
click at [1322, 531] on div "Next slide" at bounding box center [1325, 516] width 19 height 30
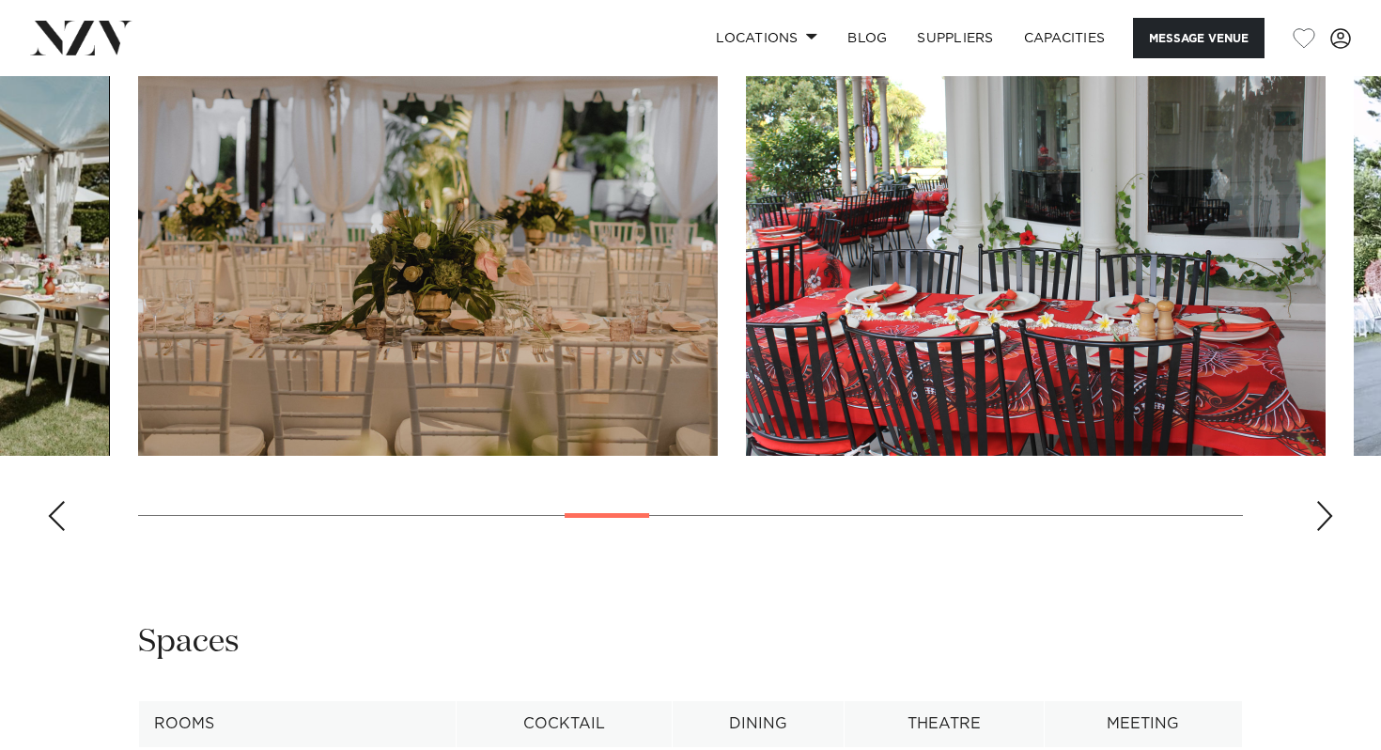
click at [1322, 531] on div "Next slide" at bounding box center [1325, 516] width 19 height 30
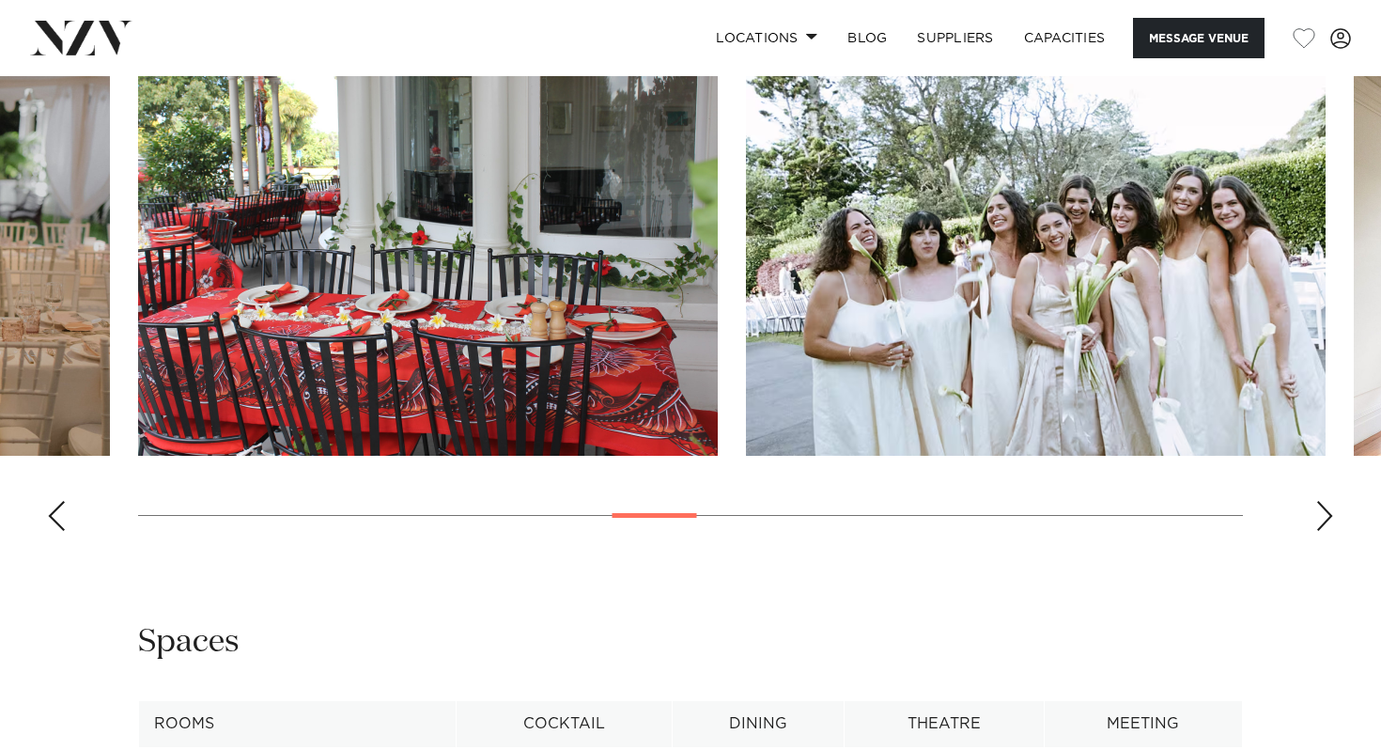
click at [1322, 531] on div "Next slide" at bounding box center [1325, 516] width 19 height 30
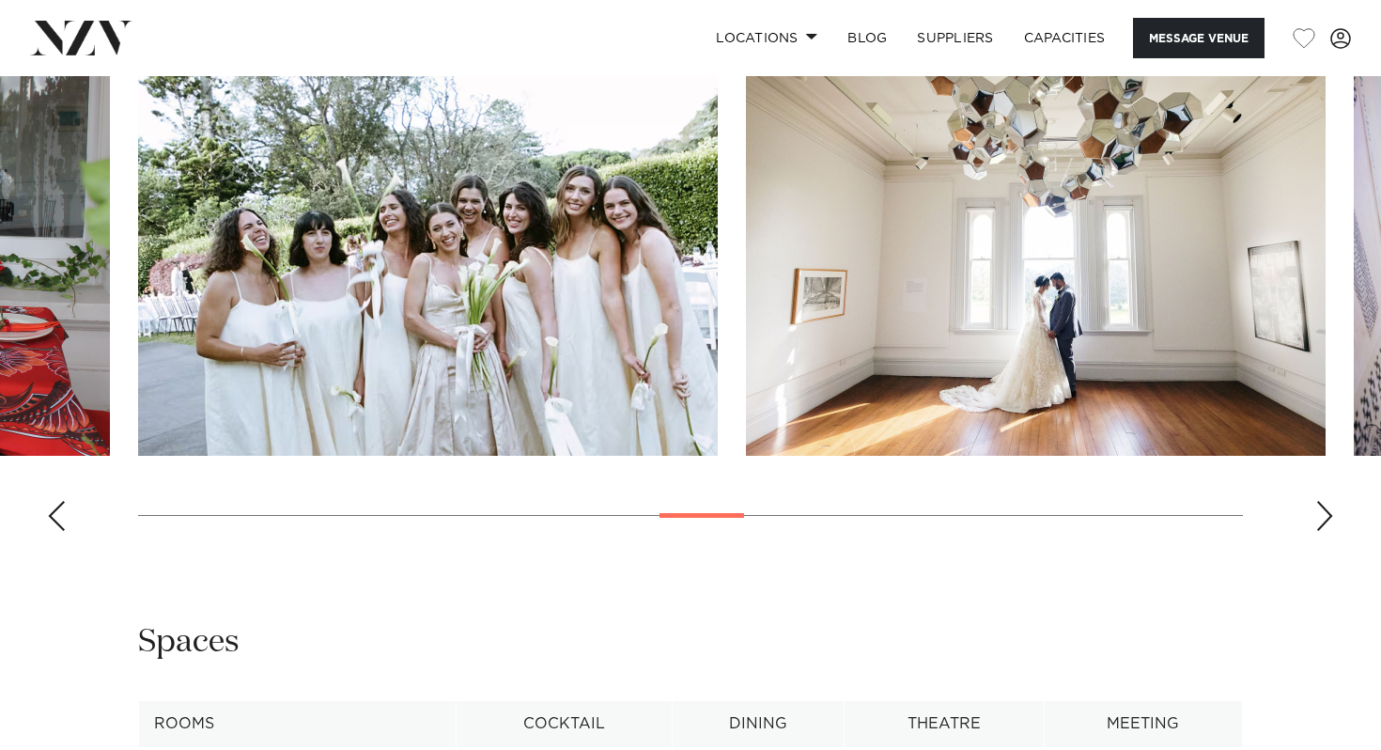
click at [1322, 531] on div "Next slide" at bounding box center [1325, 516] width 19 height 30
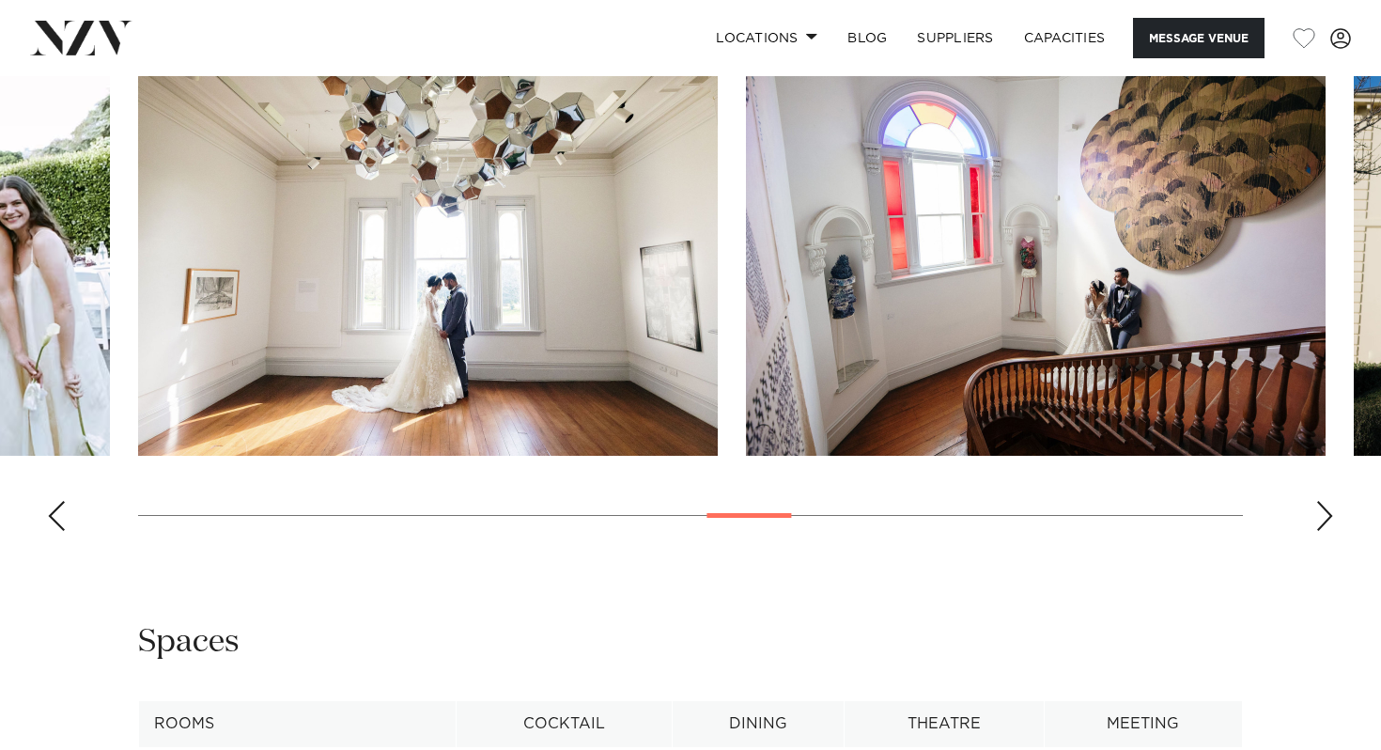
click at [1322, 531] on div "Next slide" at bounding box center [1325, 516] width 19 height 30
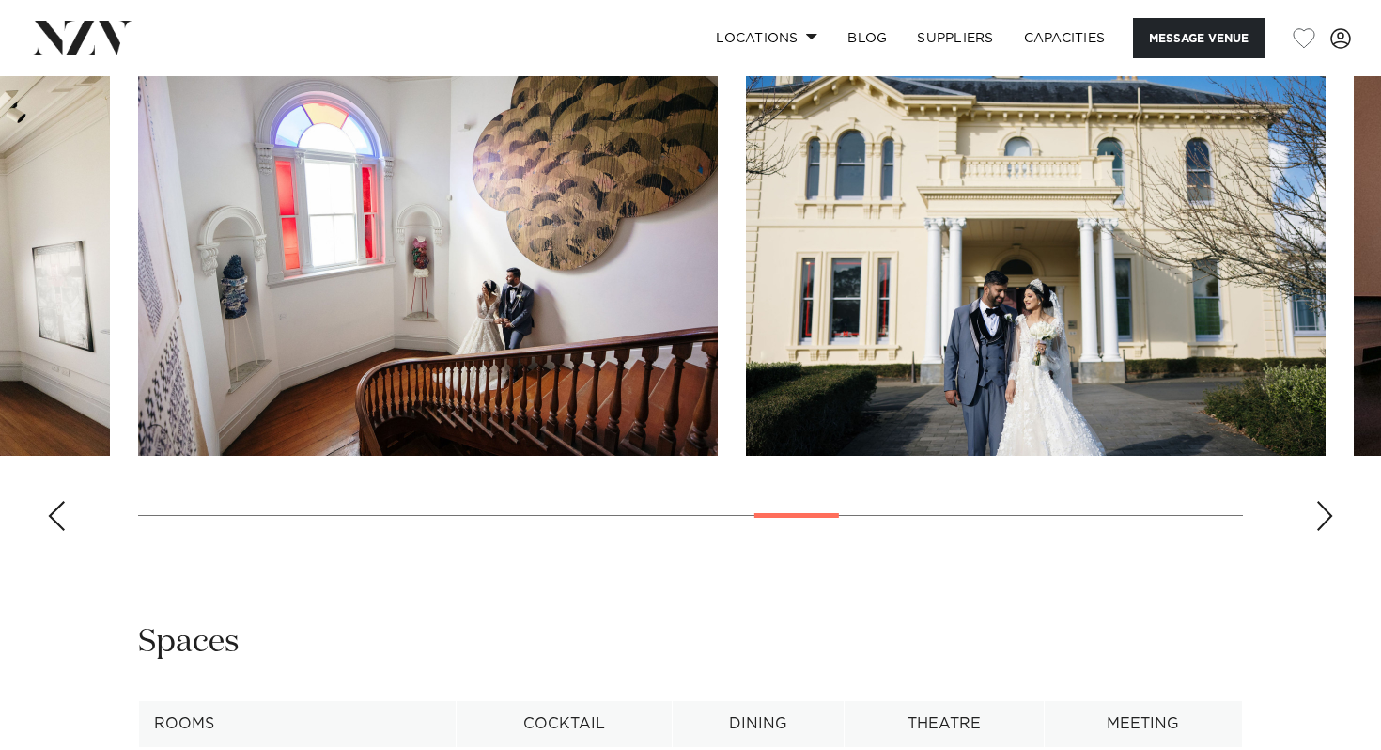
click at [1322, 531] on div "Next slide" at bounding box center [1325, 516] width 19 height 30
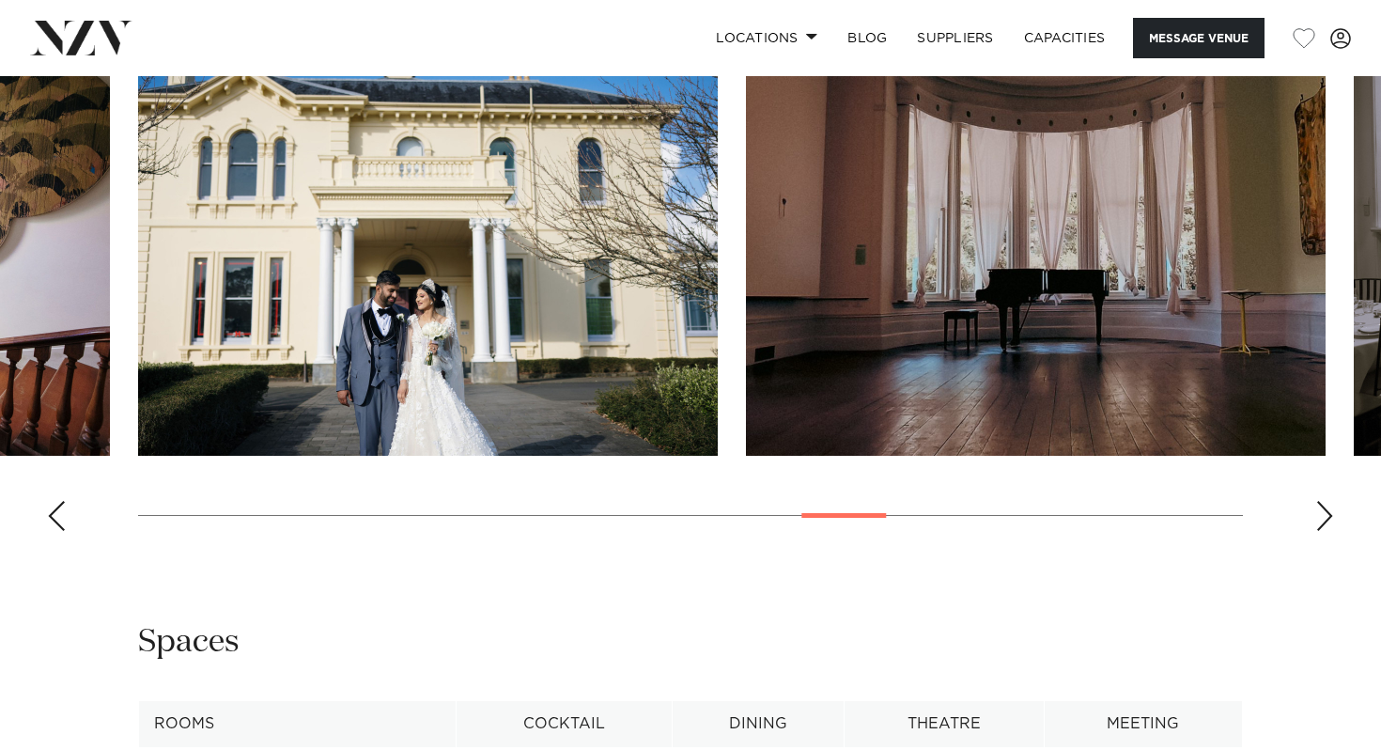
click at [1322, 531] on div "Next slide" at bounding box center [1325, 516] width 19 height 30
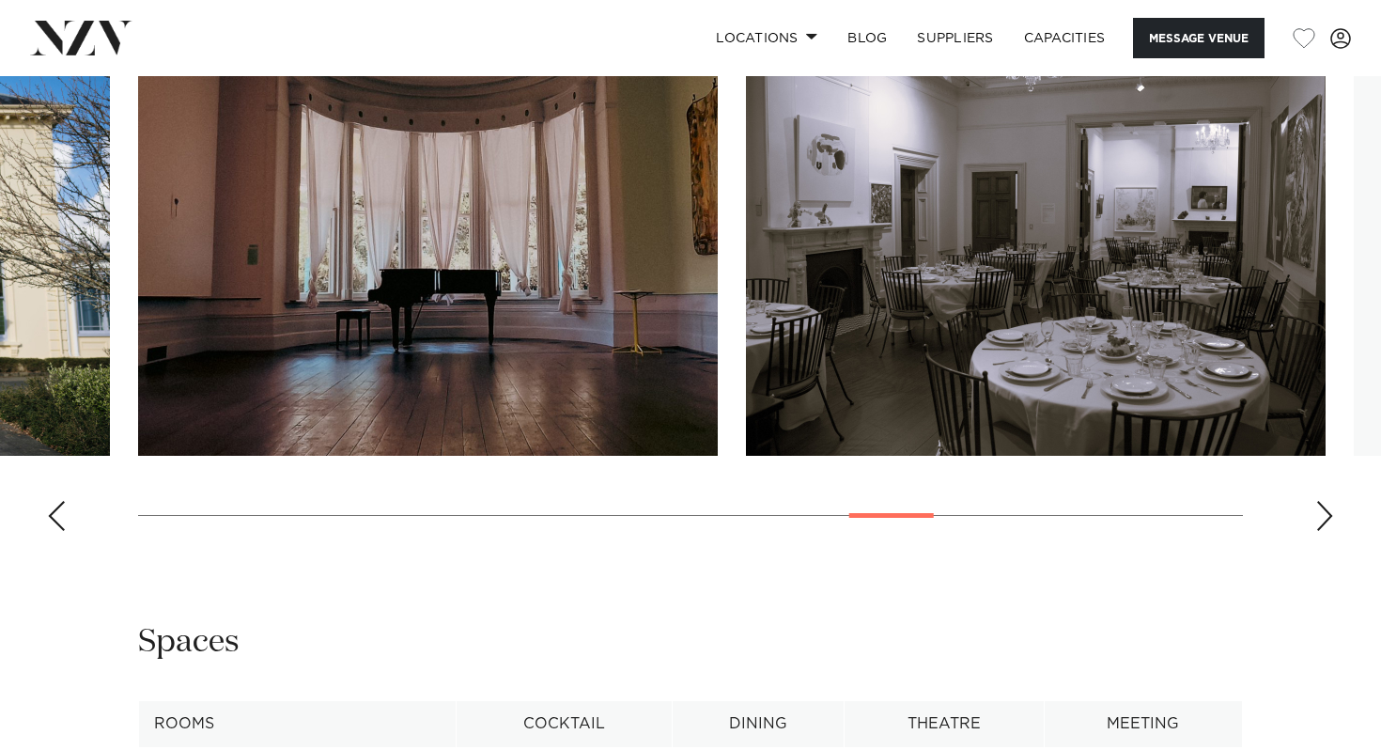
click at [1322, 531] on div "Next slide" at bounding box center [1325, 516] width 19 height 30
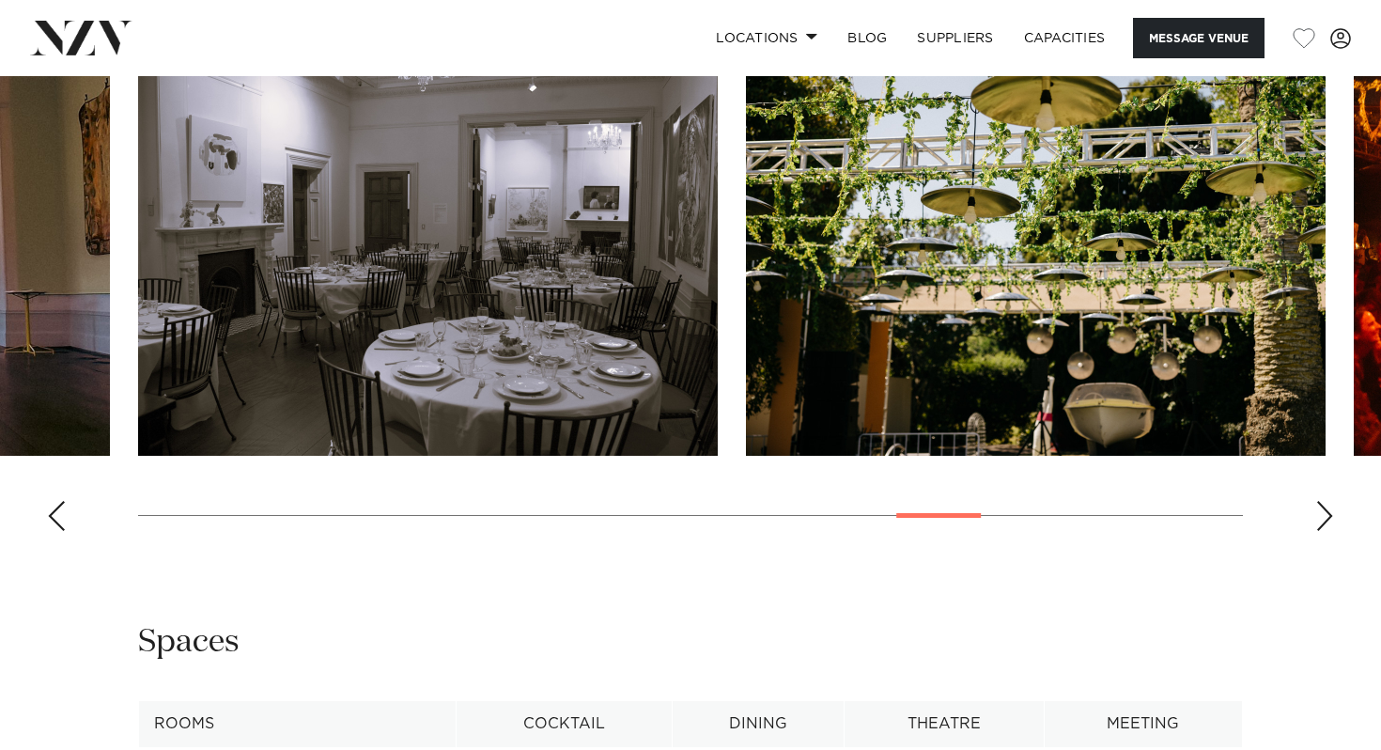
click at [1322, 531] on div "Next slide" at bounding box center [1325, 516] width 19 height 30
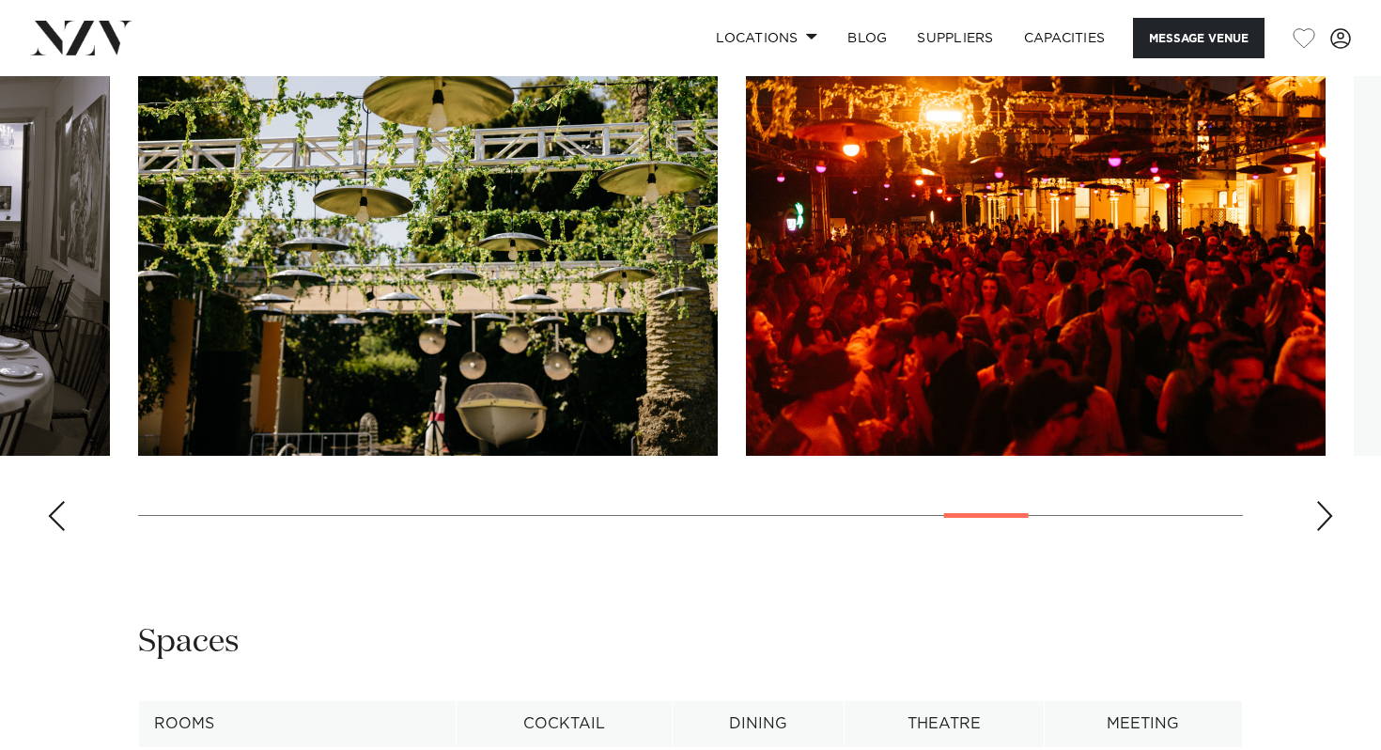
click at [1322, 531] on div "Next slide" at bounding box center [1325, 516] width 19 height 30
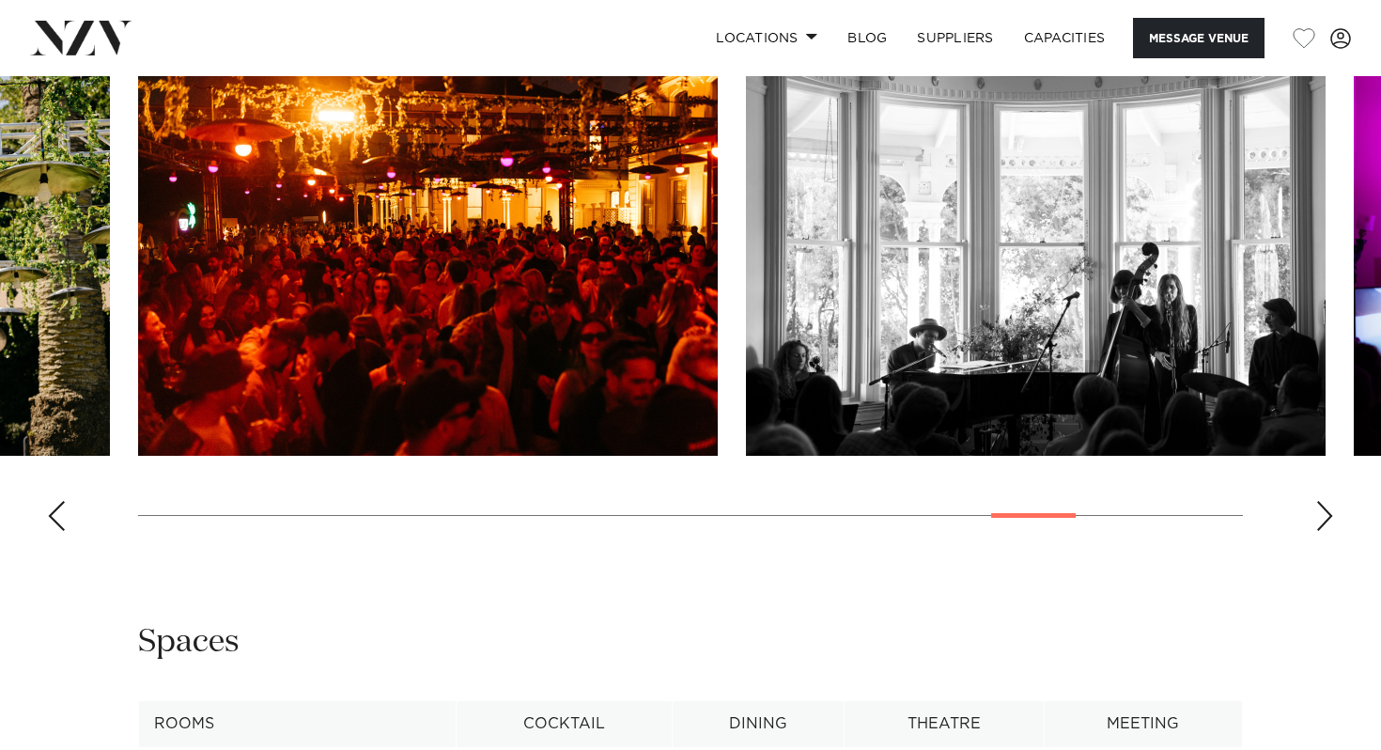
click at [1322, 531] on div "Next slide" at bounding box center [1325, 516] width 19 height 30
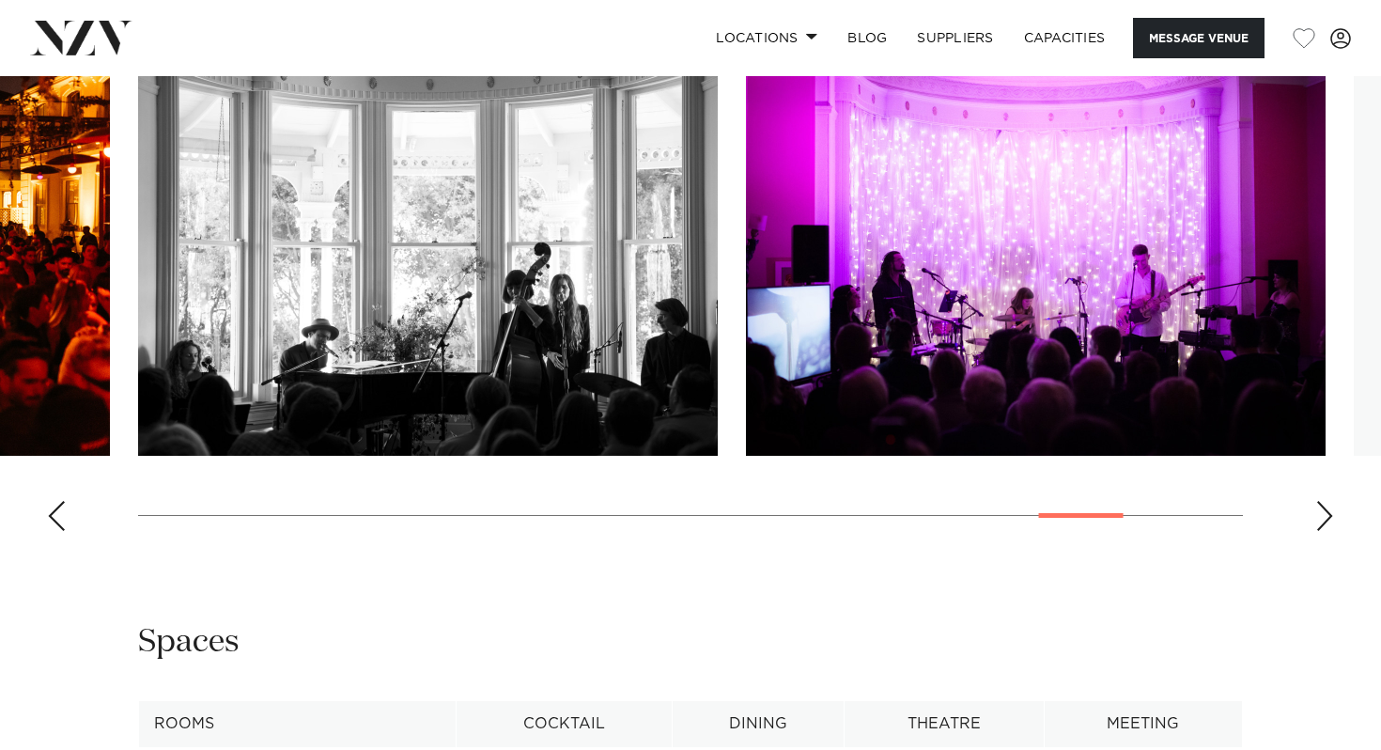
click at [1322, 531] on div "Next slide" at bounding box center [1325, 516] width 19 height 30
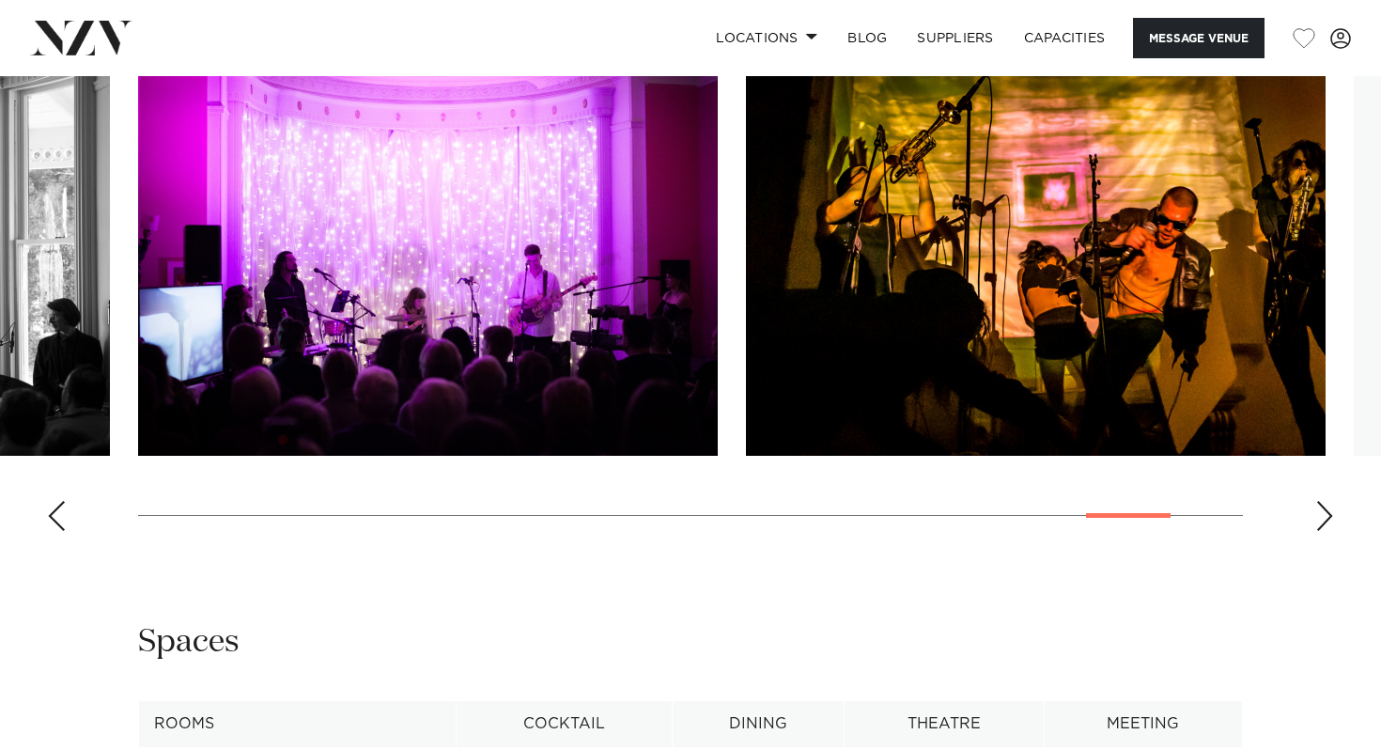
click at [1322, 531] on div "Next slide" at bounding box center [1325, 516] width 19 height 30
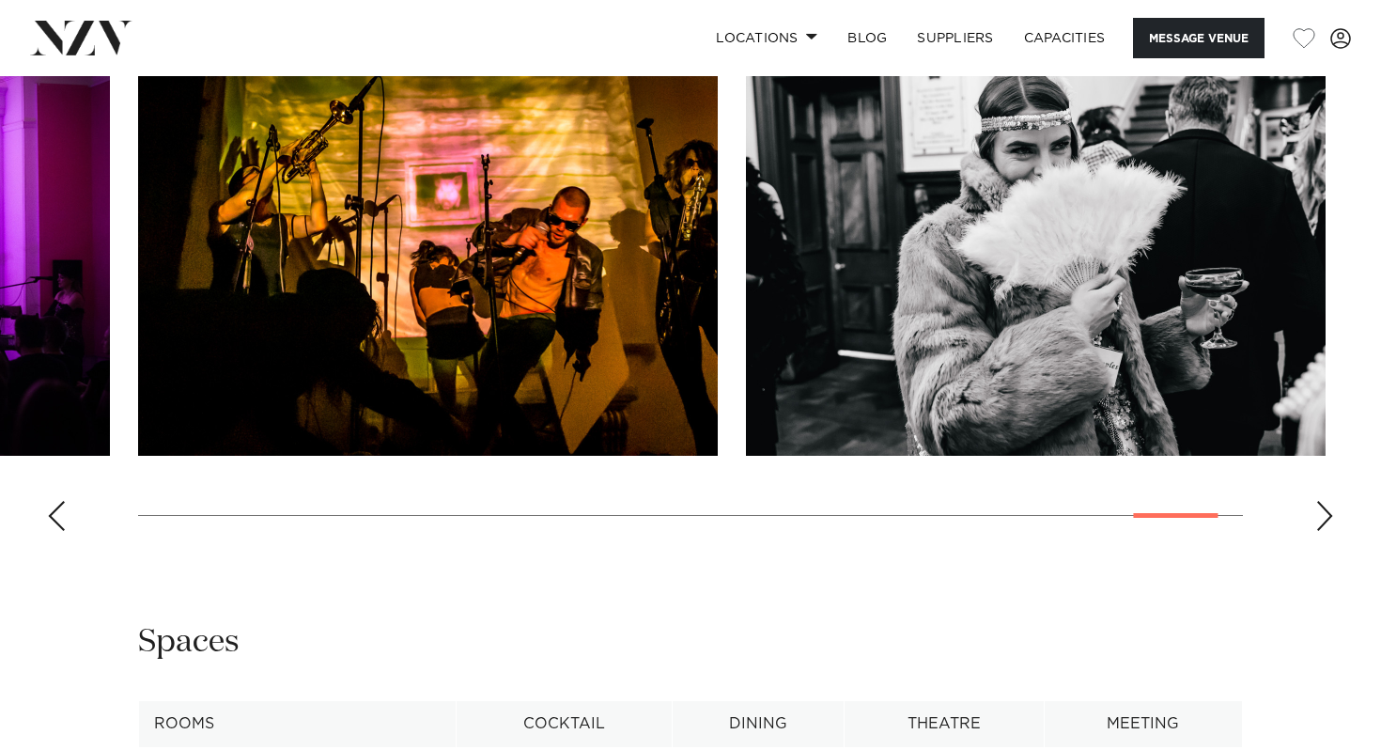
click at [1322, 531] on div "Next slide" at bounding box center [1325, 516] width 19 height 30
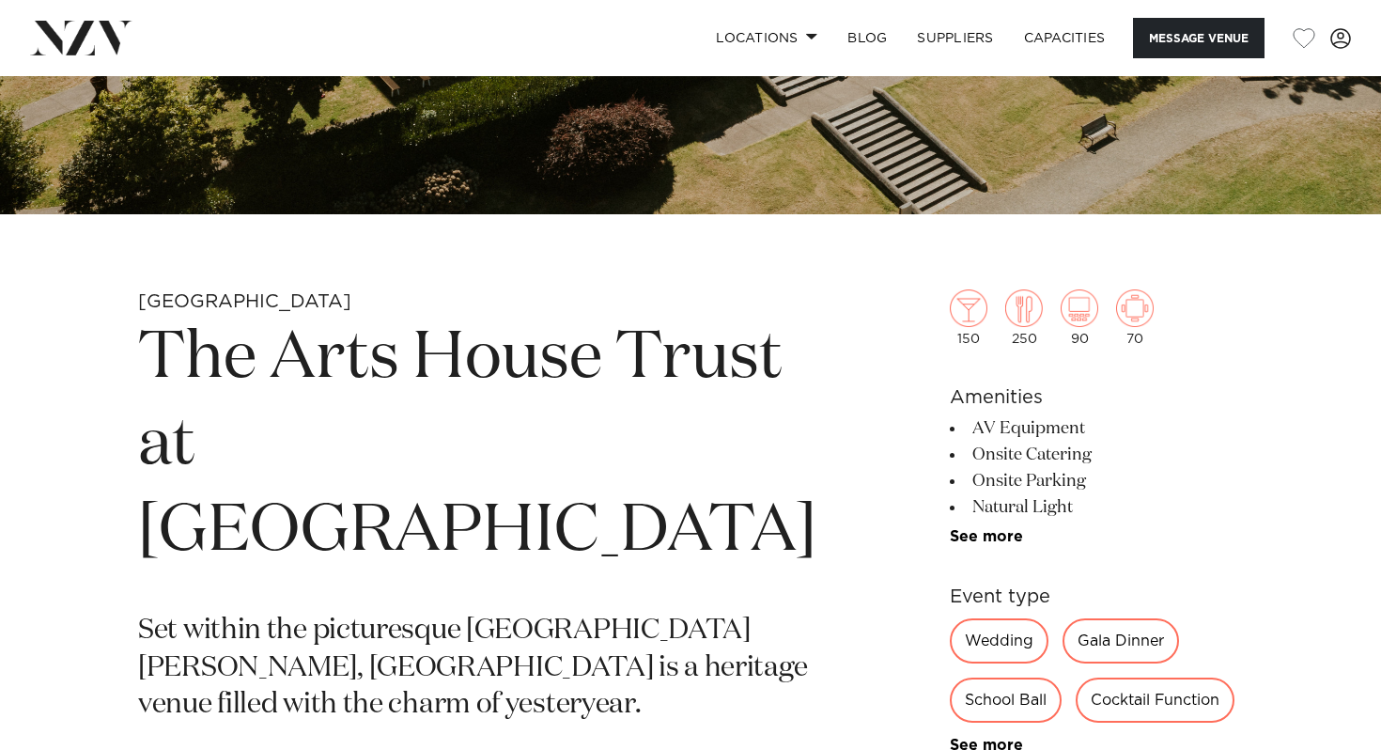
scroll to position [381, 0]
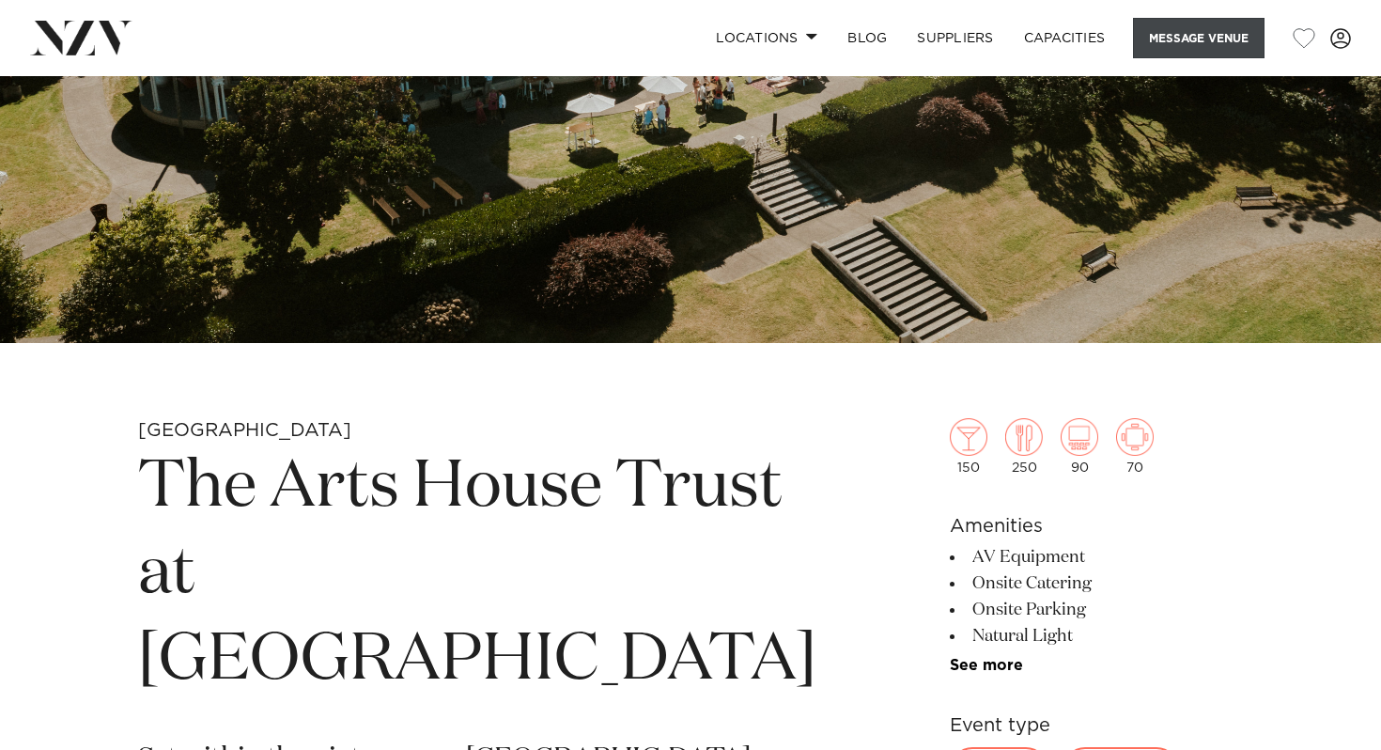
click at [1154, 53] on button "Message Venue" at bounding box center [1199, 38] width 132 height 40
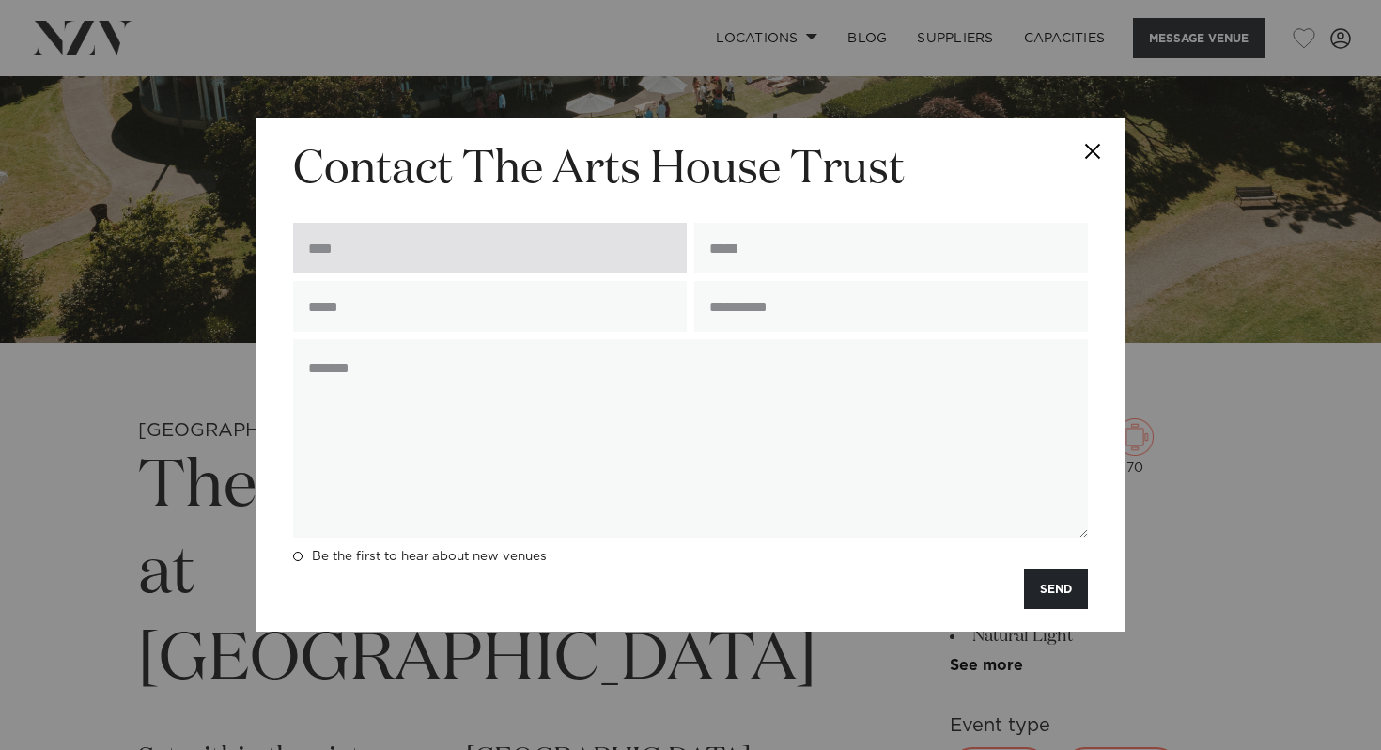
click at [627, 223] on input "text" at bounding box center [490, 248] width 394 height 51
type input "**********"
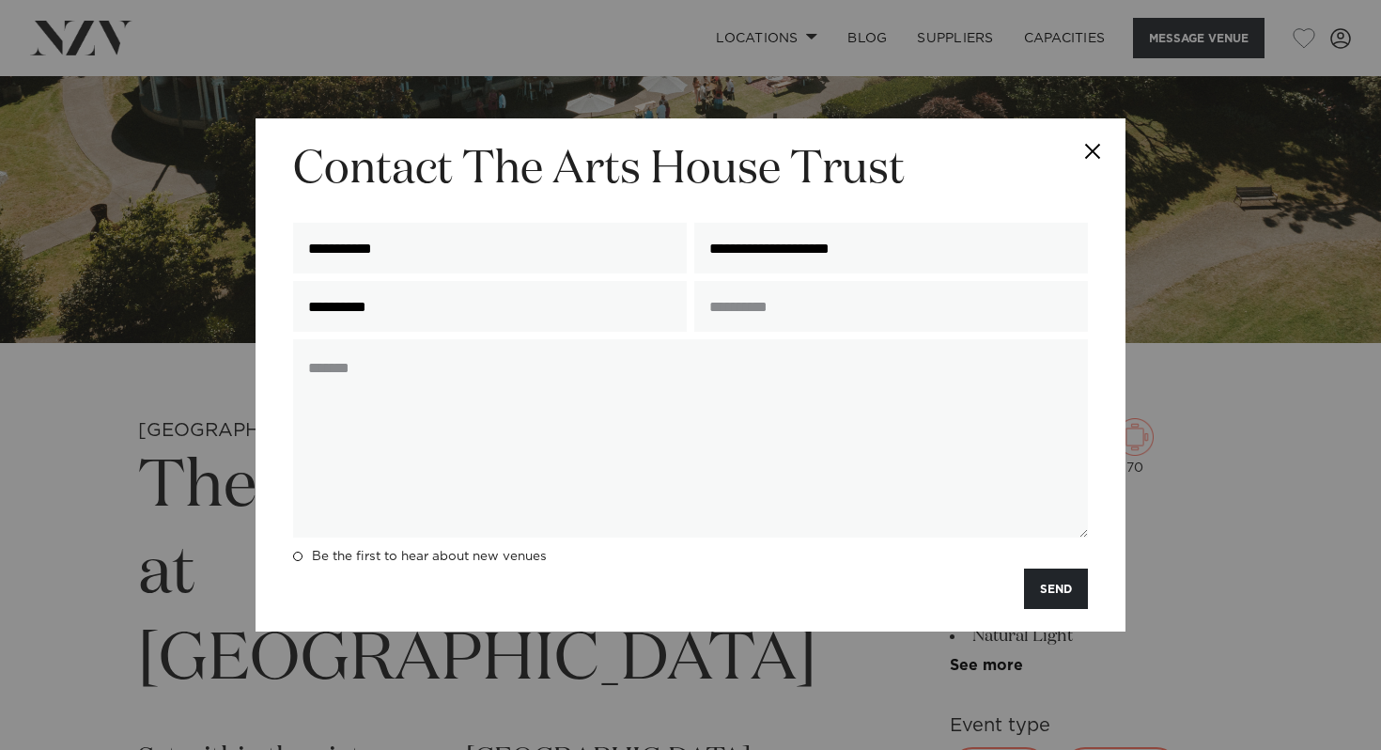
click at [778, 271] on div "**********" at bounding box center [891, 252] width 401 height 58
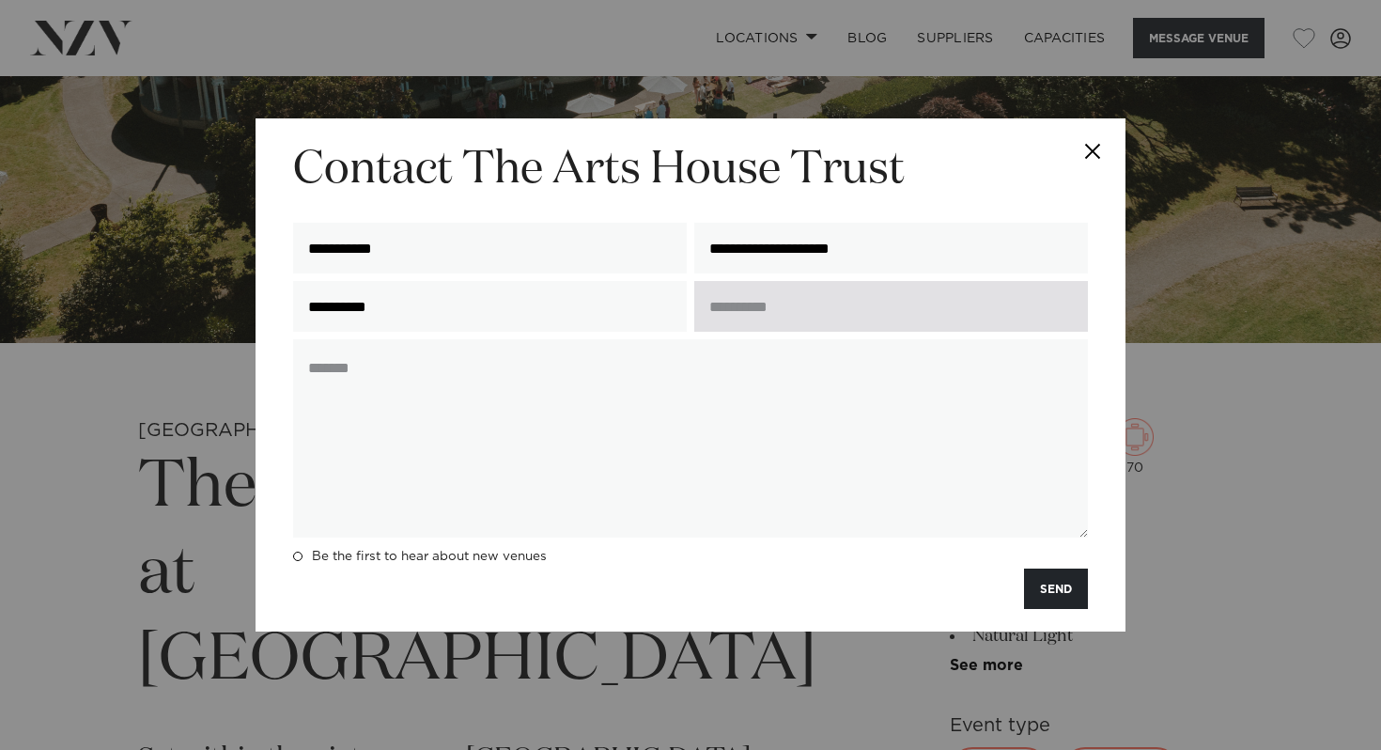
click at [764, 289] on input "text" at bounding box center [892, 306] width 394 height 51
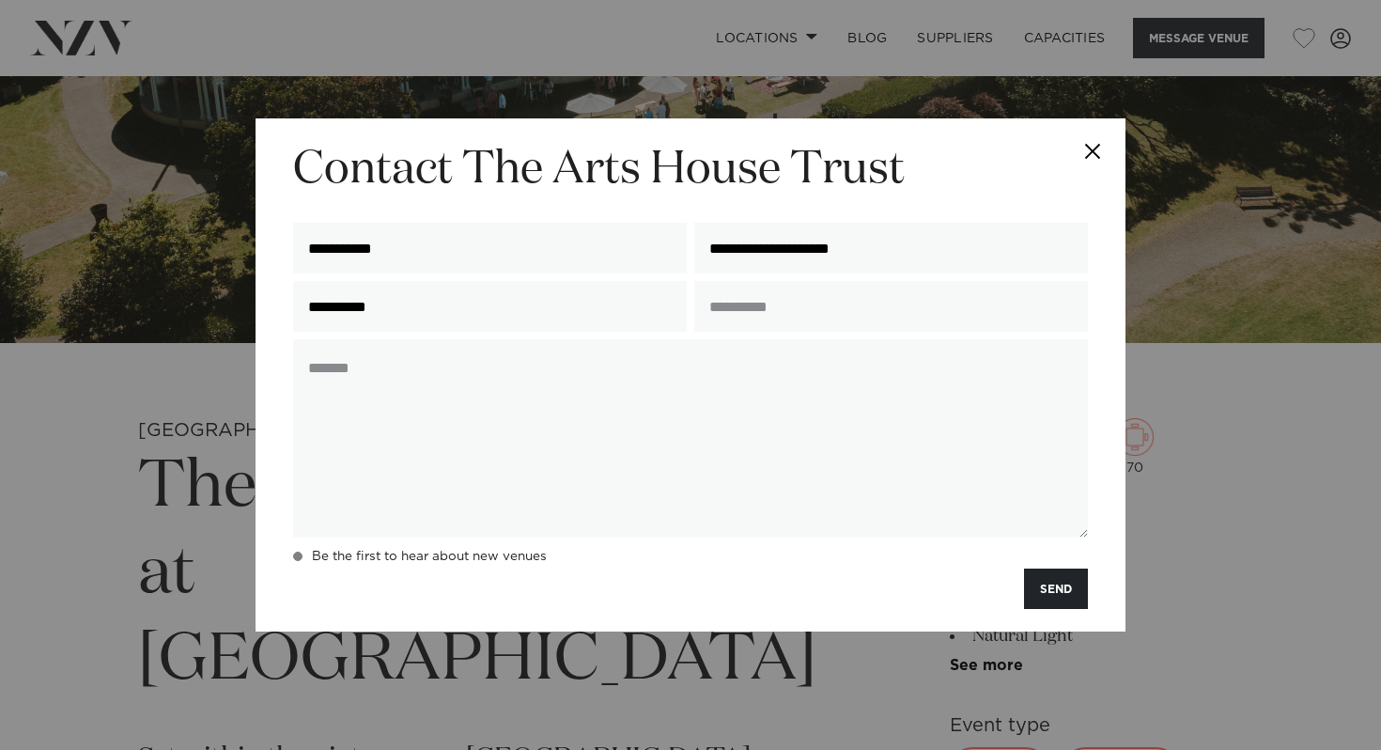
click at [469, 564] on h4 "Be the first to hear about new venues" at bounding box center [429, 556] width 235 height 15
